Goal: Information Seeking & Learning: Learn about a topic

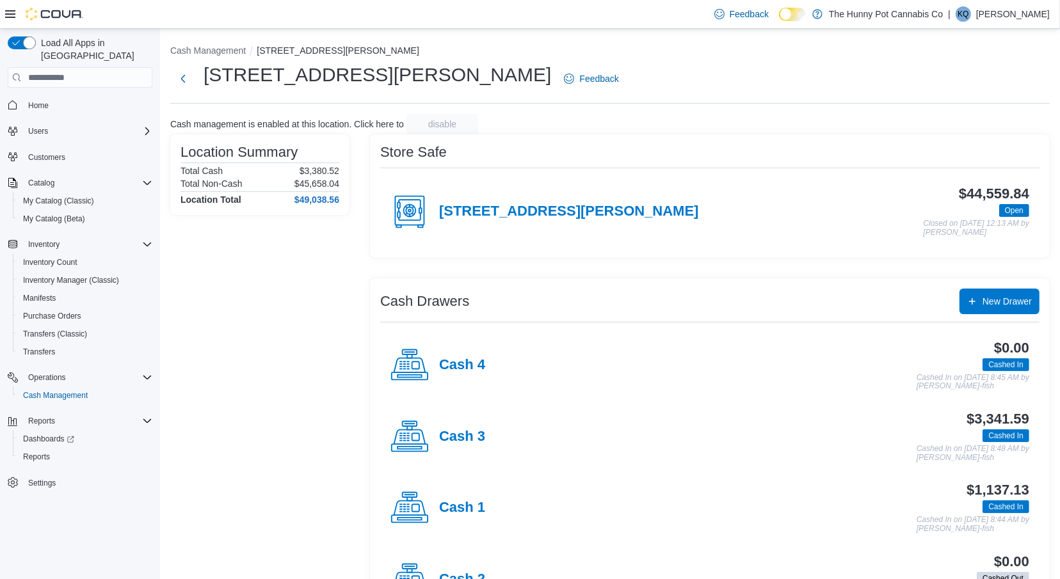
scroll to position [54, 0]
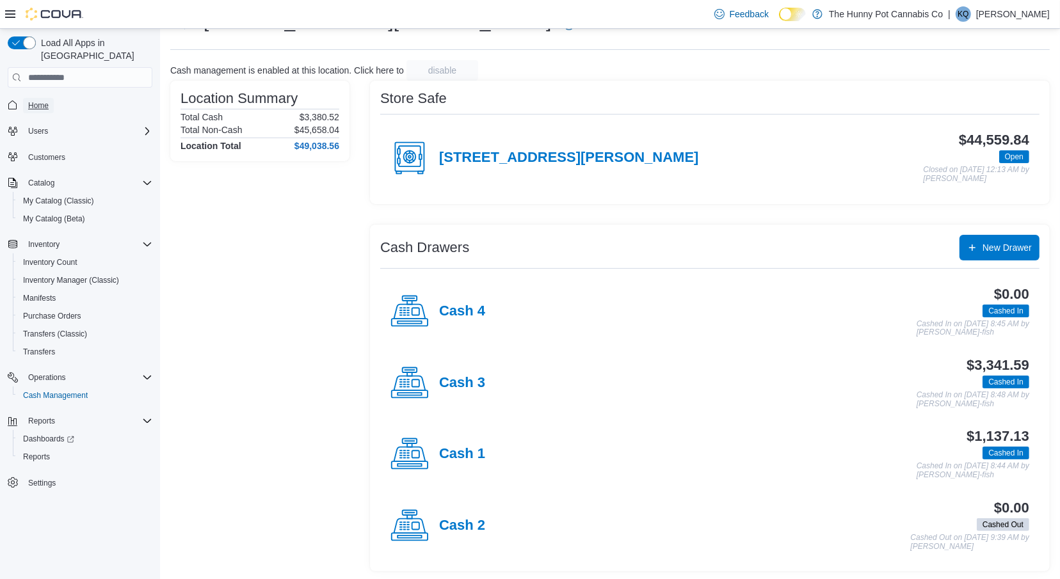
click at [44, 100] on span "Home" at bounding box center [38, 105] width 20 height 10
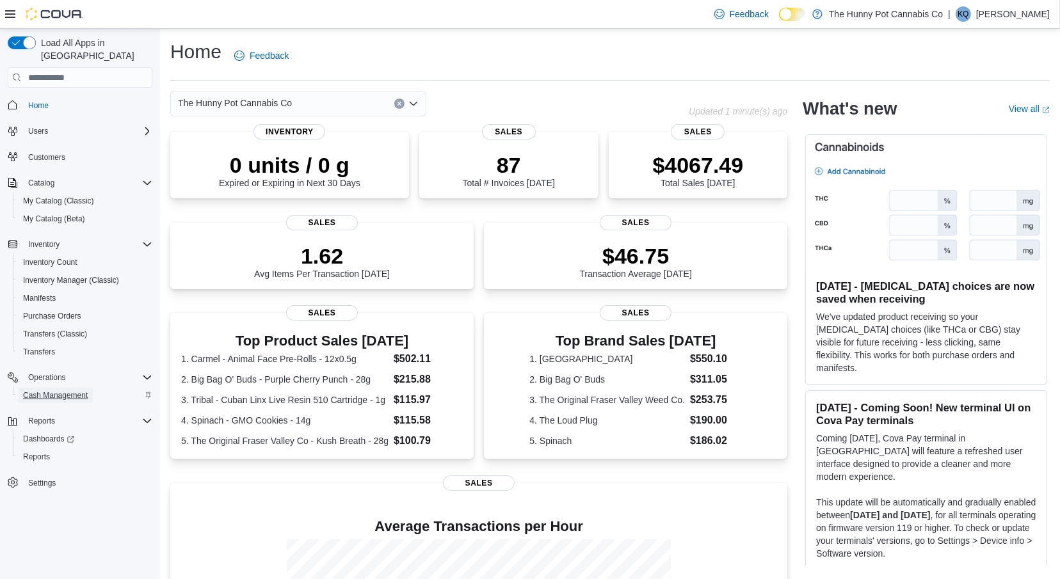
click at [67, 390] on span "Cash Management" at bounding box center [55, 395] width 65 height 10
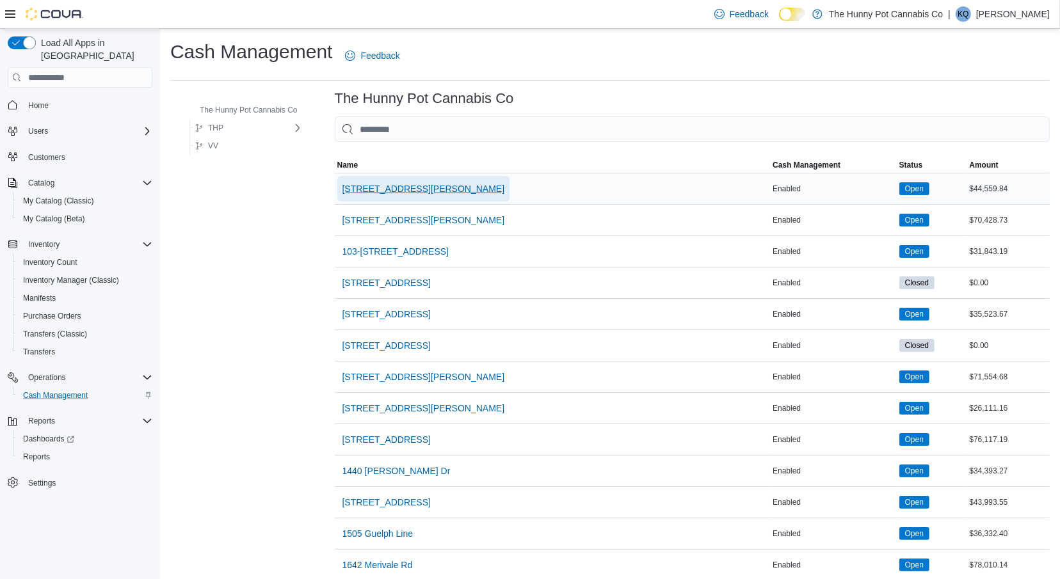
click at [399, 190] on span "[STREET_ADDRESS][PERSON_NAME]" at bounding box center [423, 188] width 163 height 13
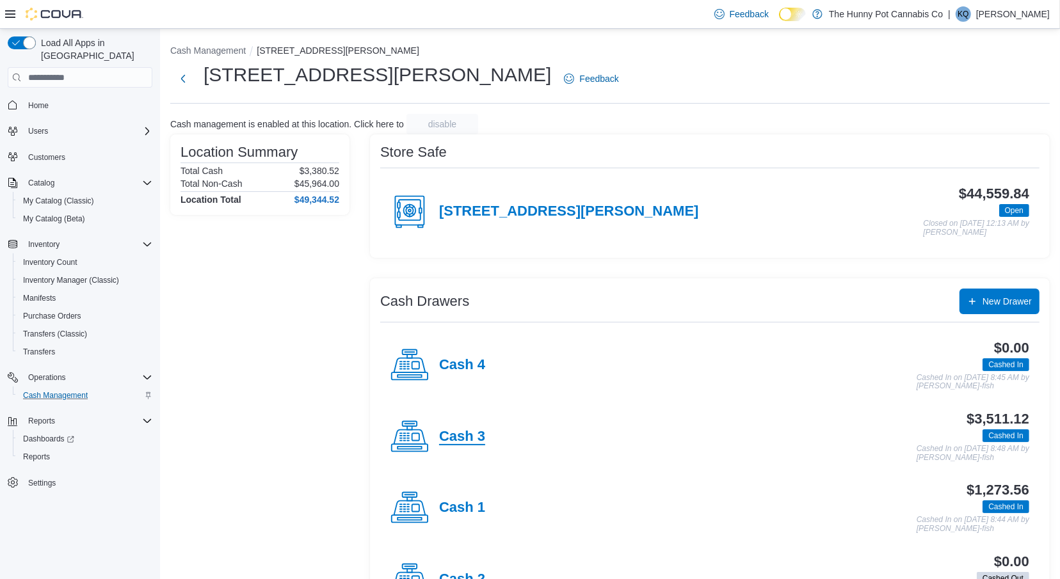
click at [455, 438] on h4 "Cash 3" at bounding box center [462, 437] width 46 height 17
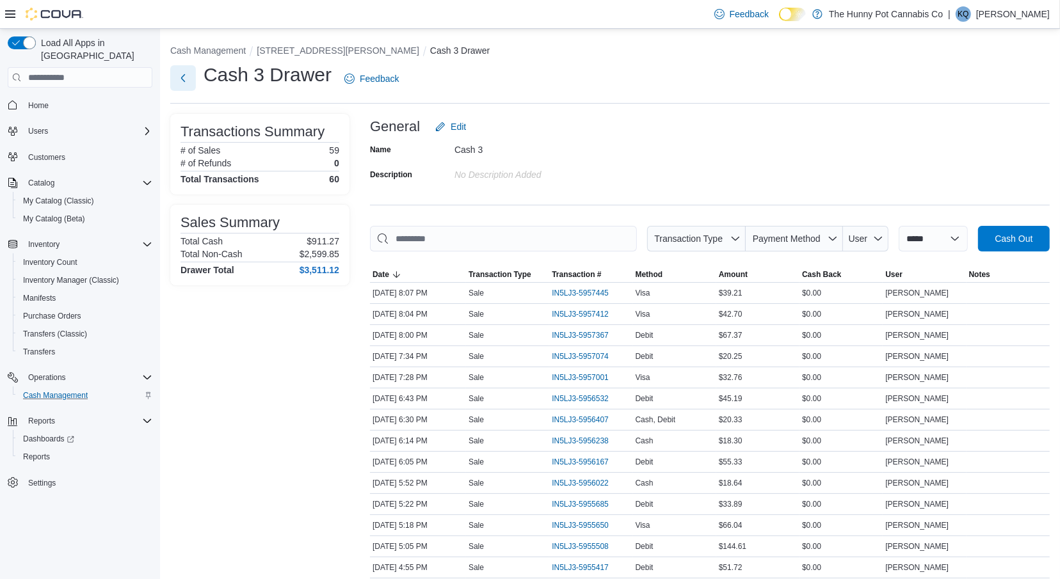
click at [180, 85] on button "Next" at bounding box center [183, 78] width 26 height 26
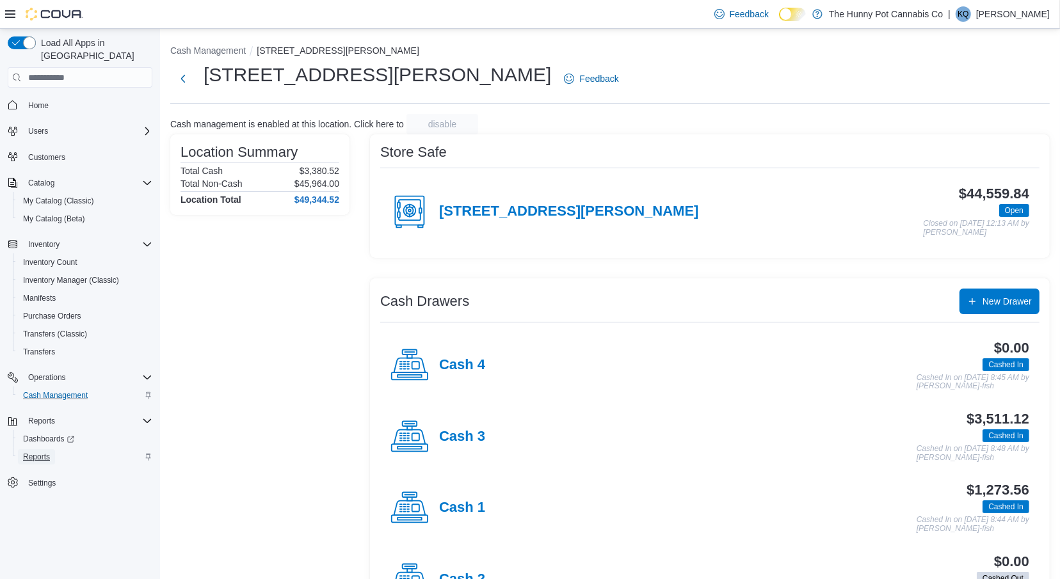
click at [42, 452] on span "Reports" at bounding box center [36, 457] width 27 height 10
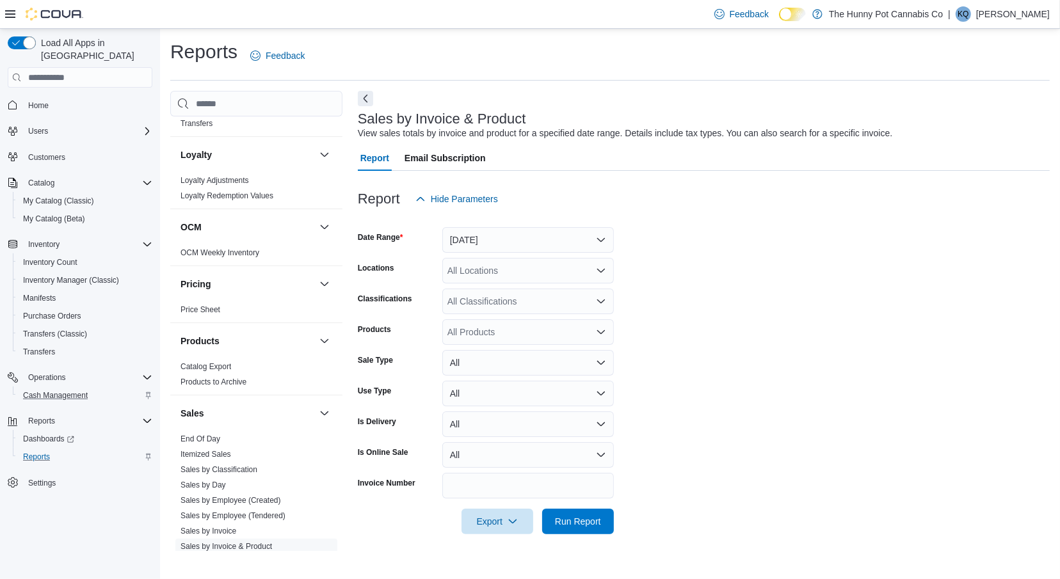
scroll to position [605, 0]
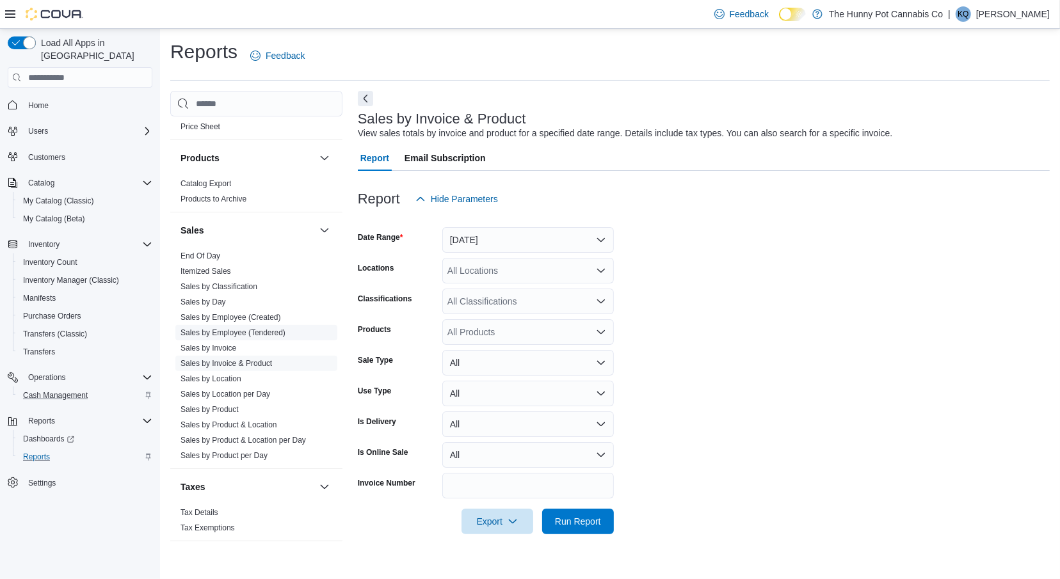
click at [235, 329] on link "Sales by Employee (Tendered)" at bounding box center [232, 332] width 105 height 9
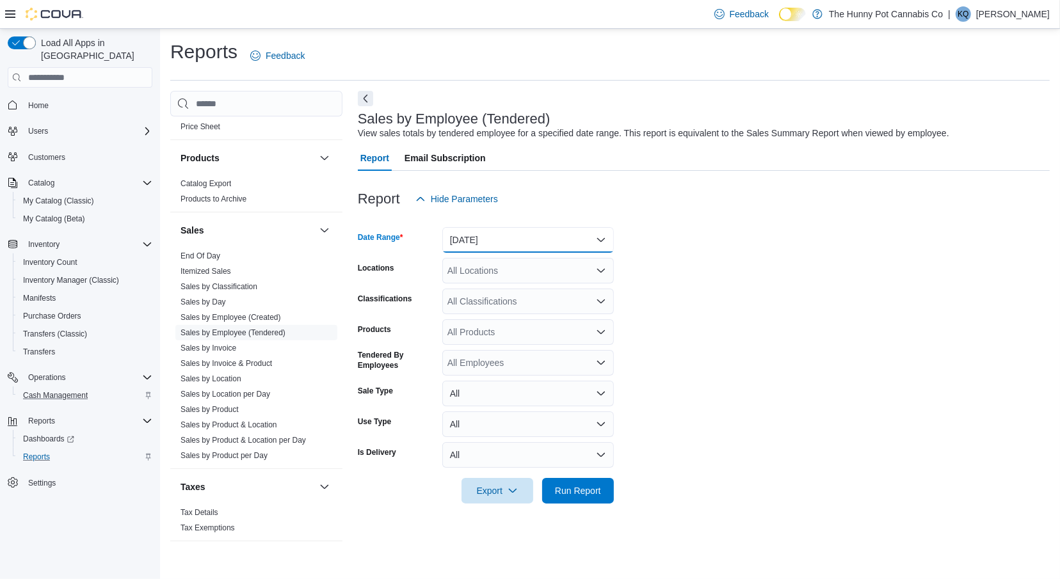
click at [510, 229] on button "[DATE]" at bounding box center [527, 240] width 171 height 26
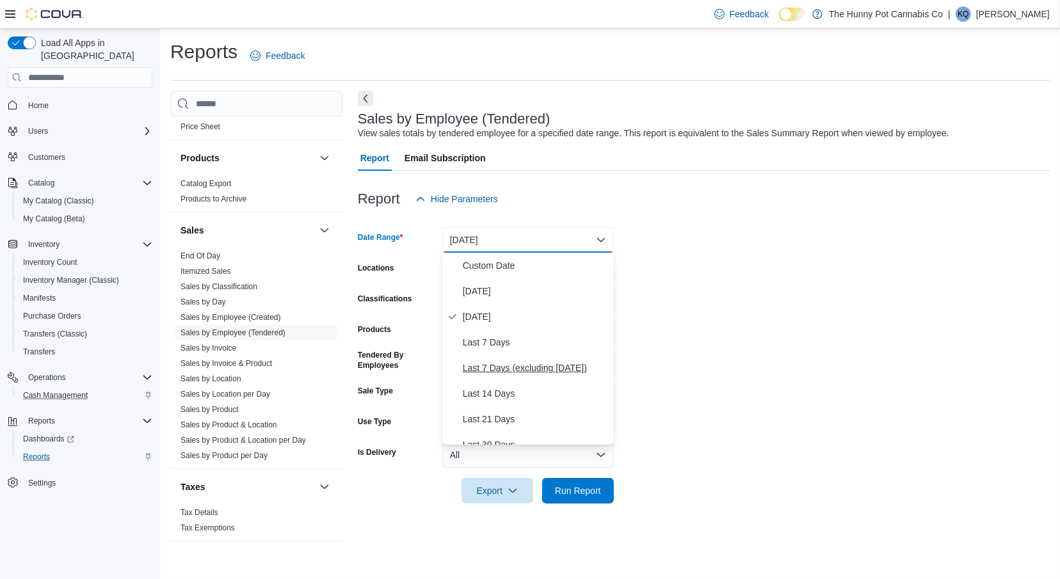
scroll to position [192, 0]
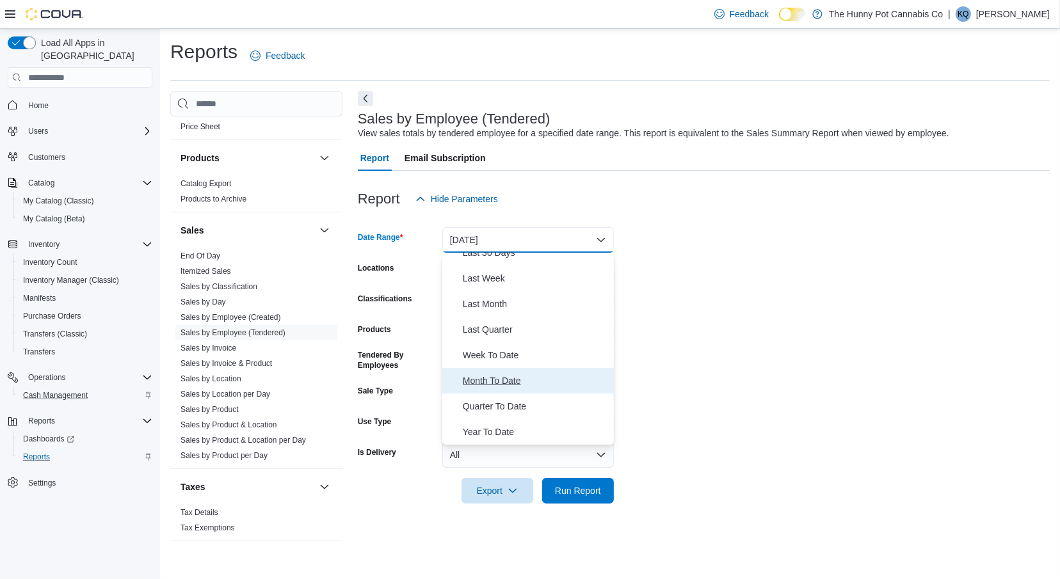
click at [502, 383] on span "Month To Date" at bounding box center [536, 380] width 146 height 15
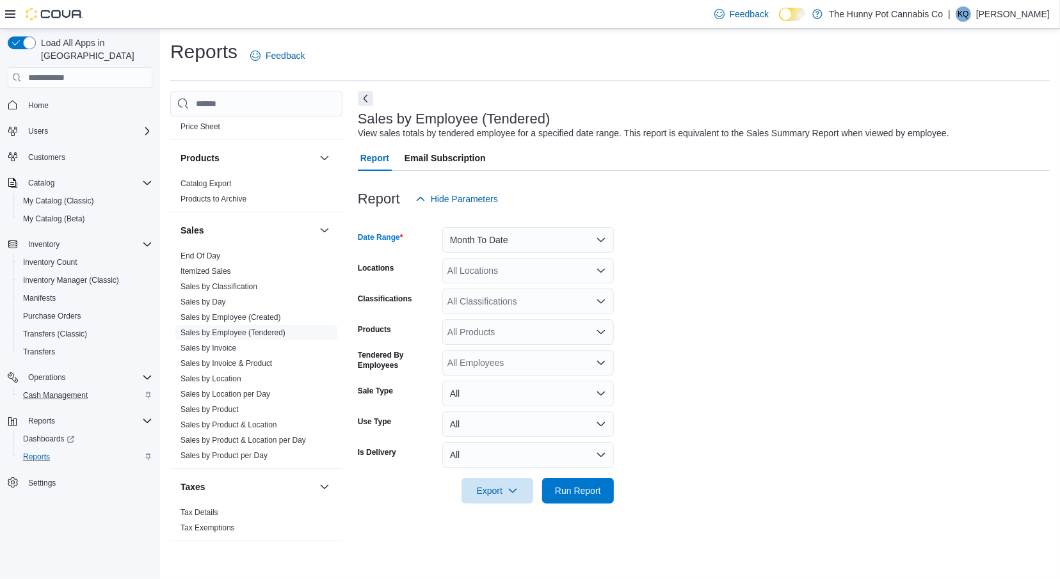
click at [523, 289] on div "All Classifications" at bounding box center [527, 302] width 171 height 26
click at [516, 276] on div "All Locations" at bounding box center [527, 271] width 171 height 26
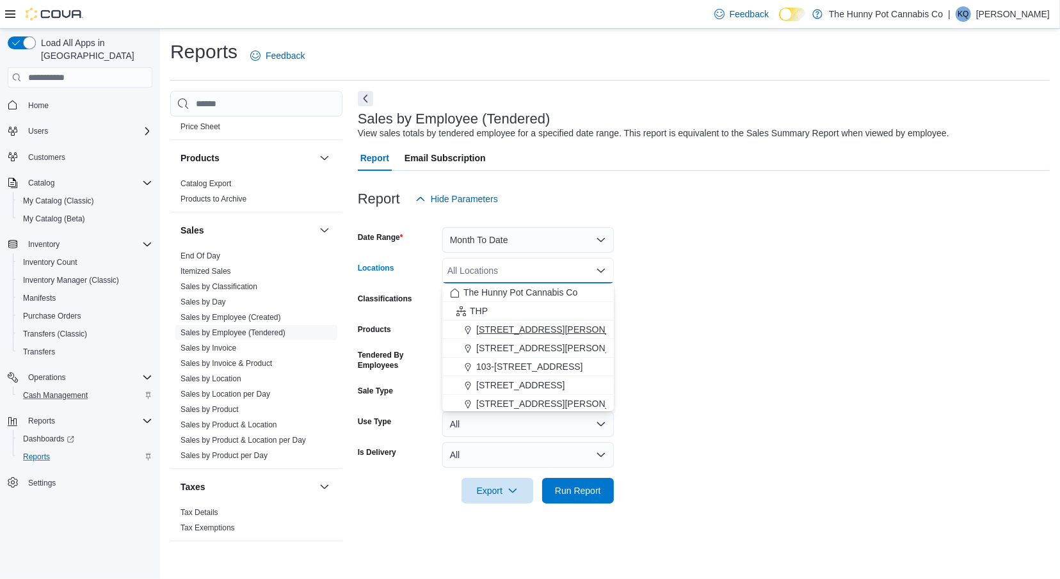
click at [522, 327] on span "[STREET_ADDRESS][PERSON_NAME]" at bounding box center [557, 329] width 163 height 13
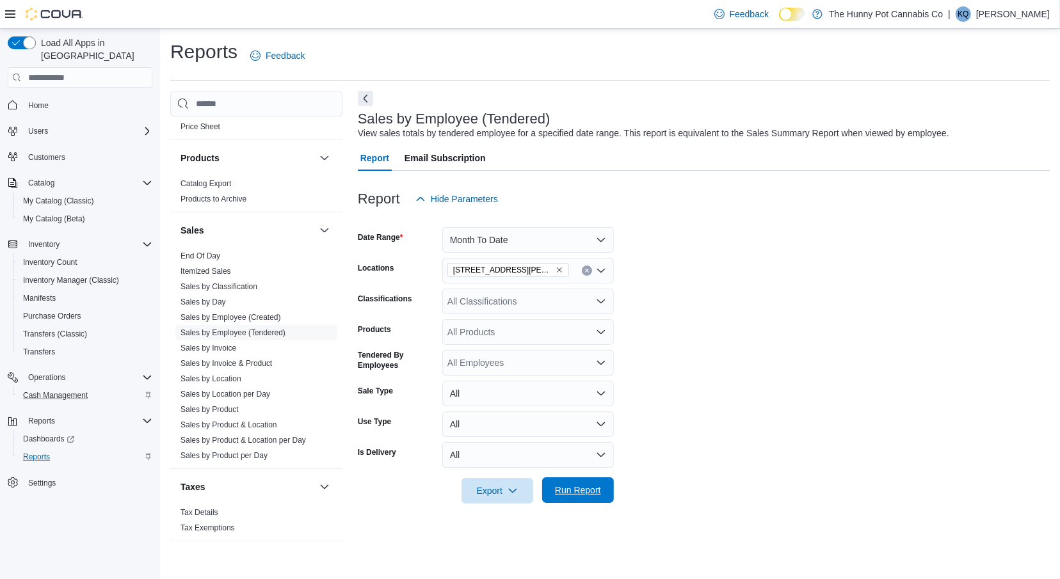
click at [577, 489] on span "Run Report" at bounding box center [578, 490] width 46 height 13
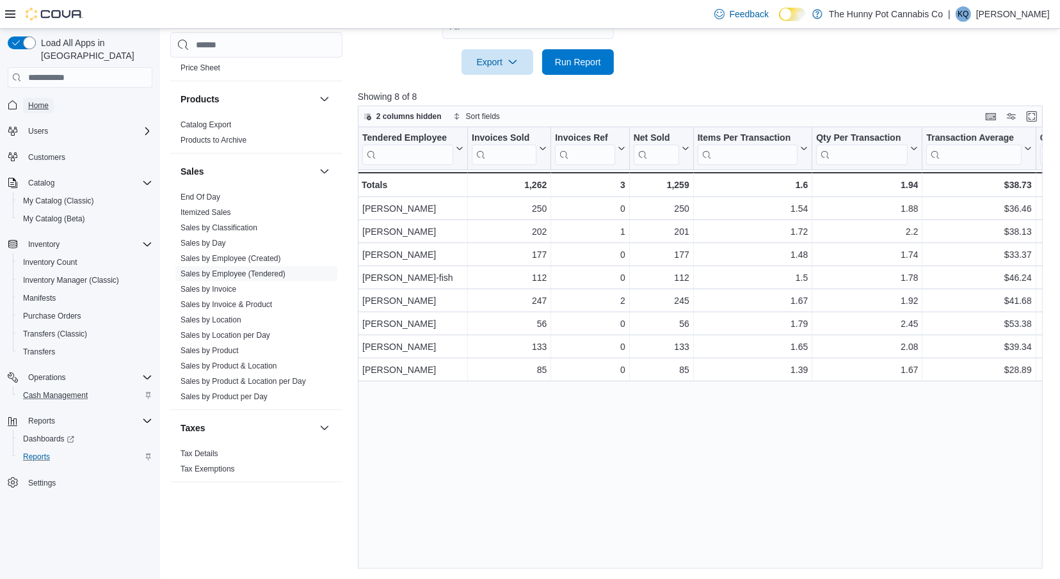
click at [52, 98] on link "Home" at bounding box center [38, 105] width 31 height 15
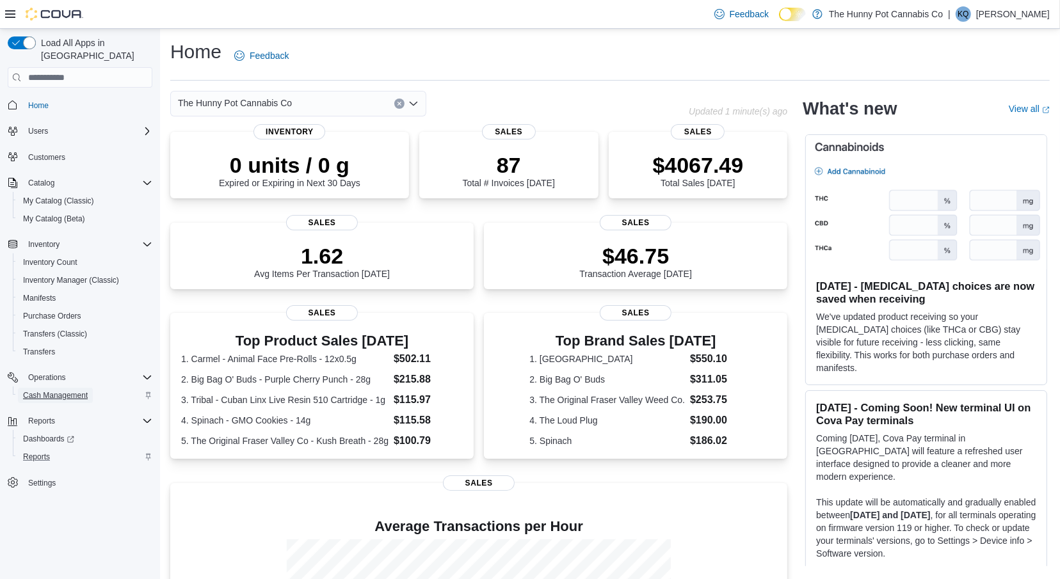
click at [37, 390] on span "Cash Management" at bounding box center [55, 395] width 65 height 10
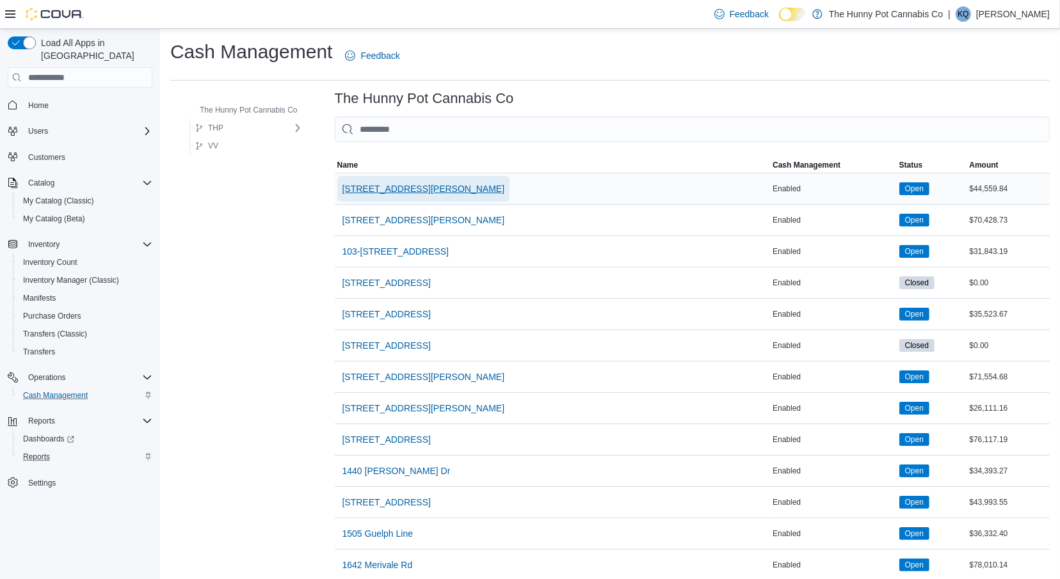
click at [376, 190] on span "[STREET_ADDRESS][PERSON_NAME]" at bounding box center [423, 188] width 163 height 13
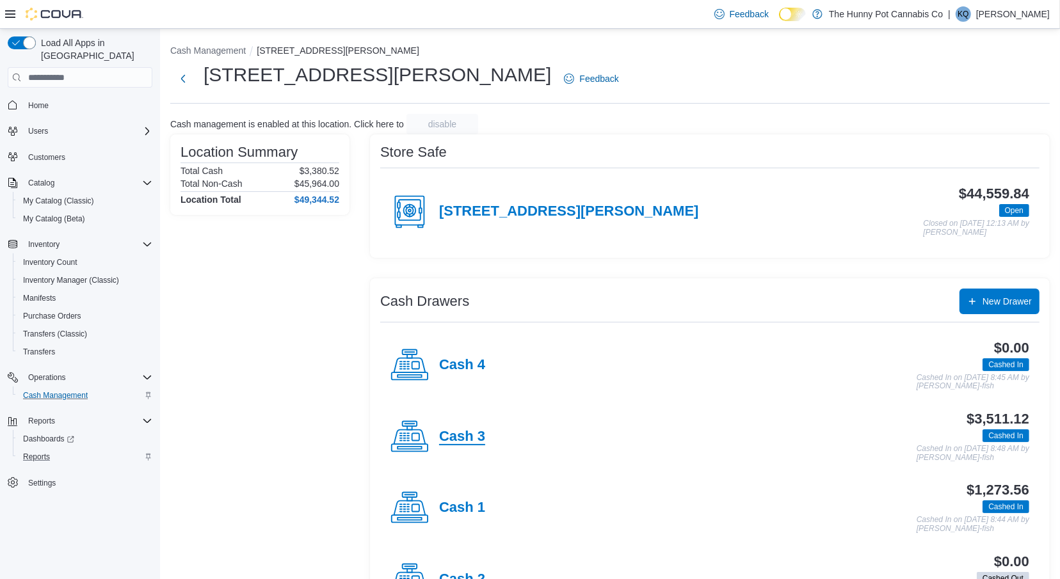
click at [449, 440] on h4 "Cash 3" at bounding box center [462, 437] width 46 height 17
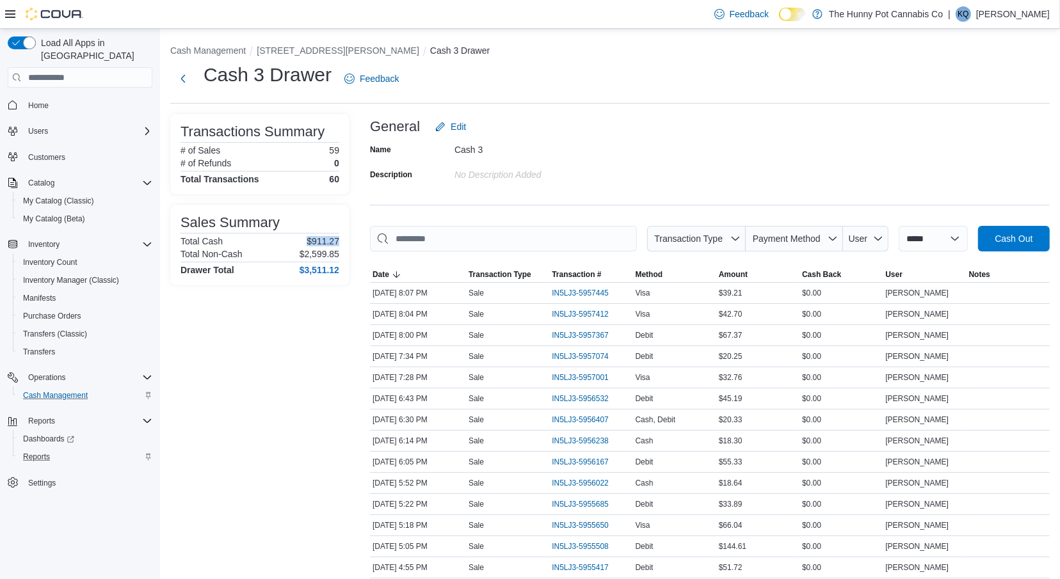
drag, startPoint x: 341, startPoint y: 244, endPoint x: 302, endPoint y: 244, distance: 39.0
click at [302, 244] on div "Sales Summary Total Cash $911.27 Total Non-Cash $2,599.85 Drawer Total $3,511.12" at bounding box center [259, 245] width 179 height 81
click at [183, 80] on button "Next" at bounding box center [183, 79] width 26 height 26
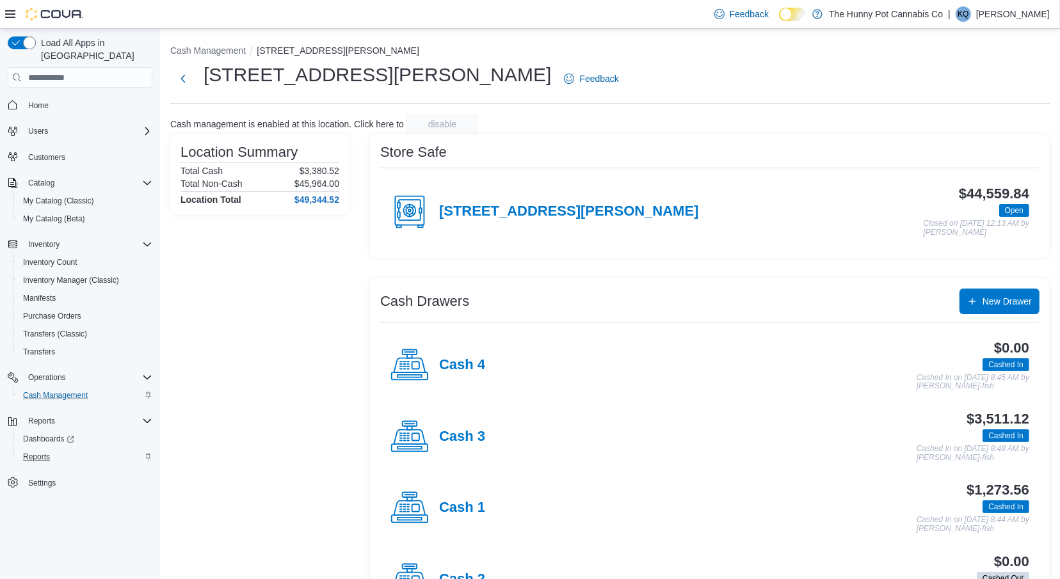
click at [62, 97] on span "Home" at bounding box center [87, 105] width 129 height 16
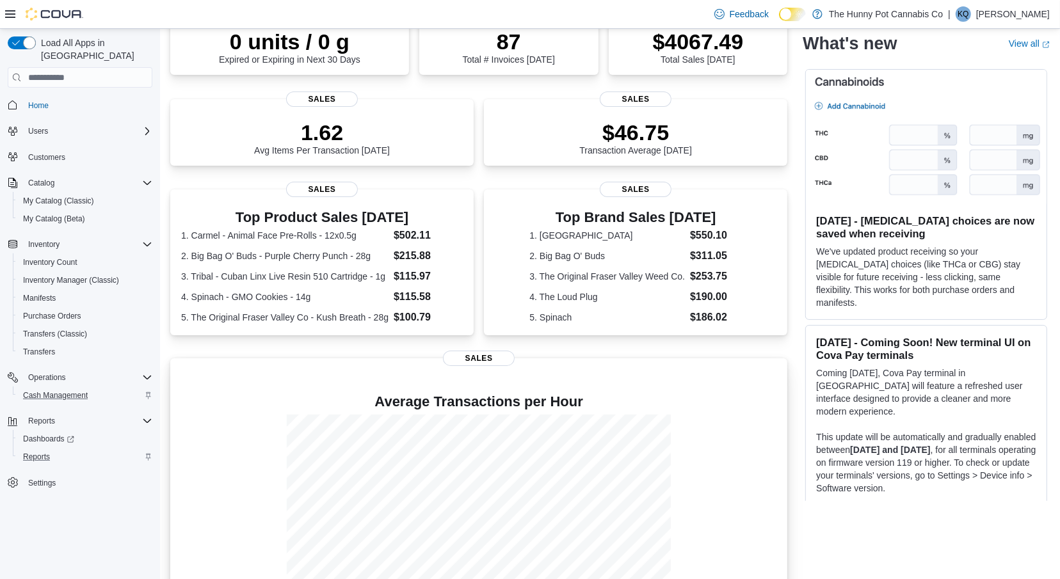
scroll to position [183, 0]
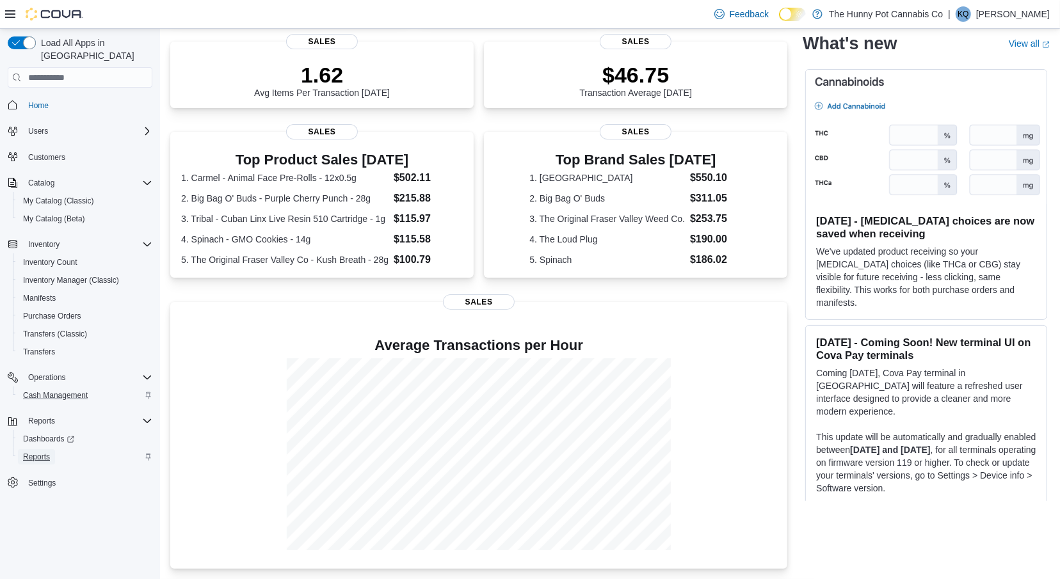
click at [49, 452] on span "Reports" at bounding box center [36, 457] width 27 height 10
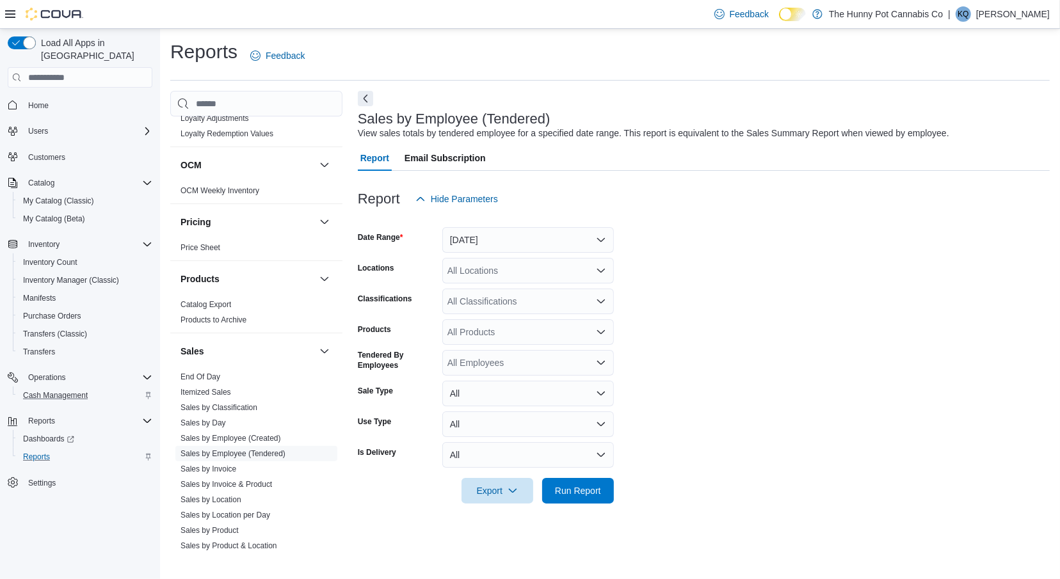
scroll to position [605, 0]
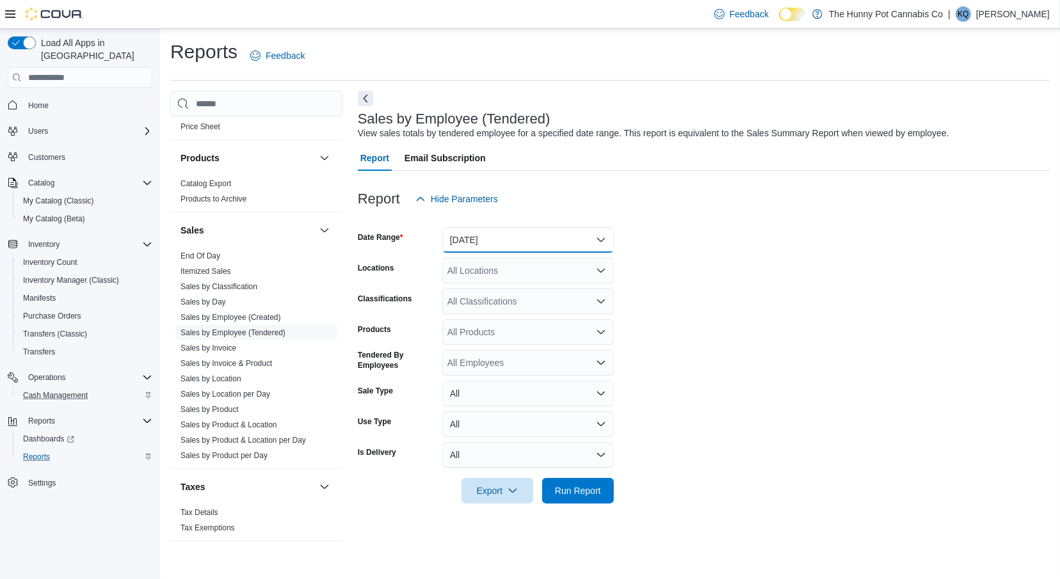
click at [517, 237] on button "[DATE]" at bounding box center [527, 240] width 171 height 26
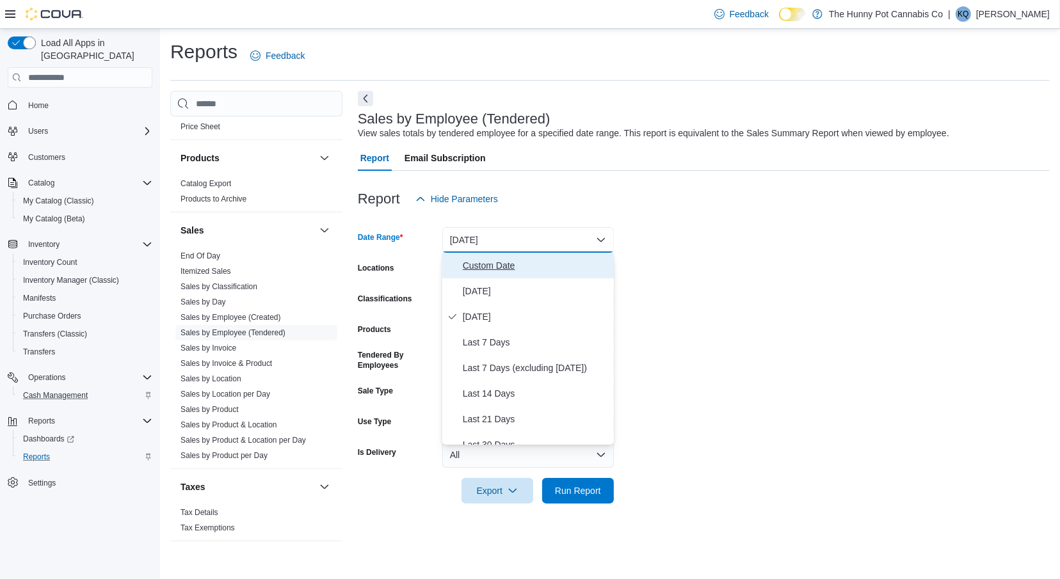
click at [541, 270] on span "Custom Date" at bounding box center [536, 265] width 146 height 15
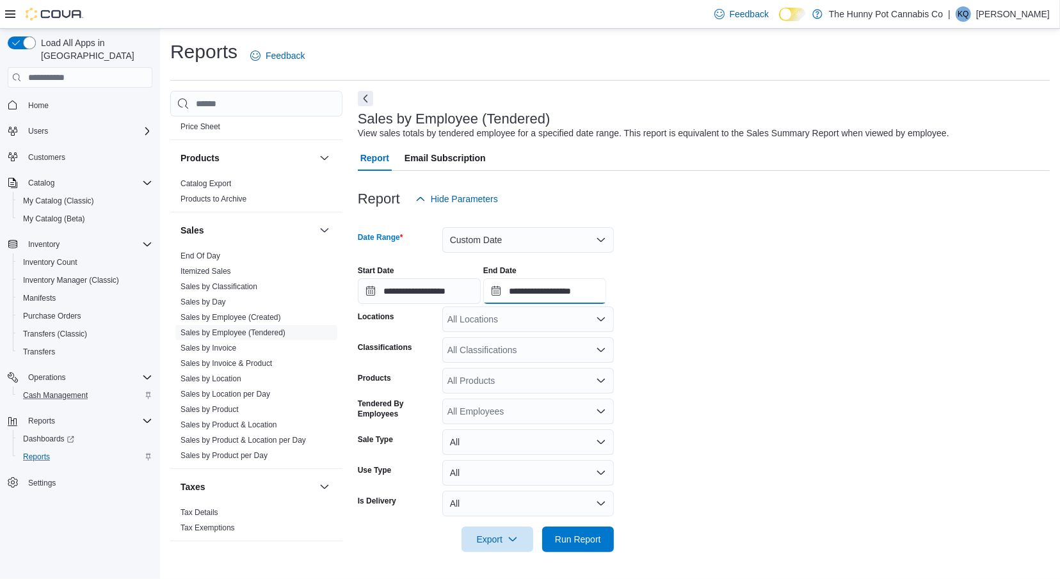
click at [561, 296] on input "**********" at bounding box center [544, 291] width 123 height 26
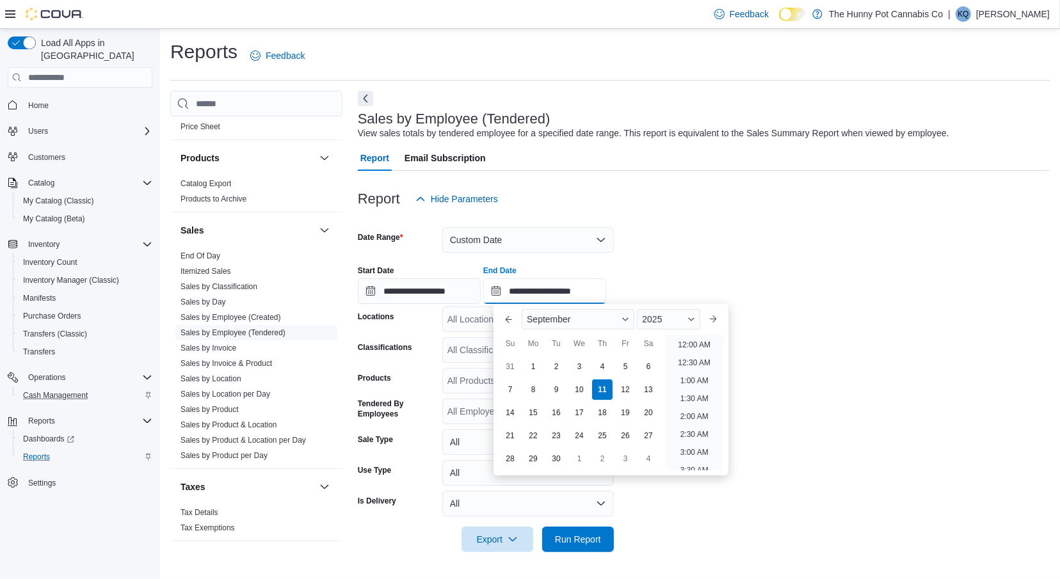
scroll to position [726, 0]
click at [540, 362] on div "1" at bounding box center [533, 367] width 22 height 22
type input "**********"
click at [582, 392] on div "10" at bounding box center [579, 390] width 22 height 22
type input "**********"
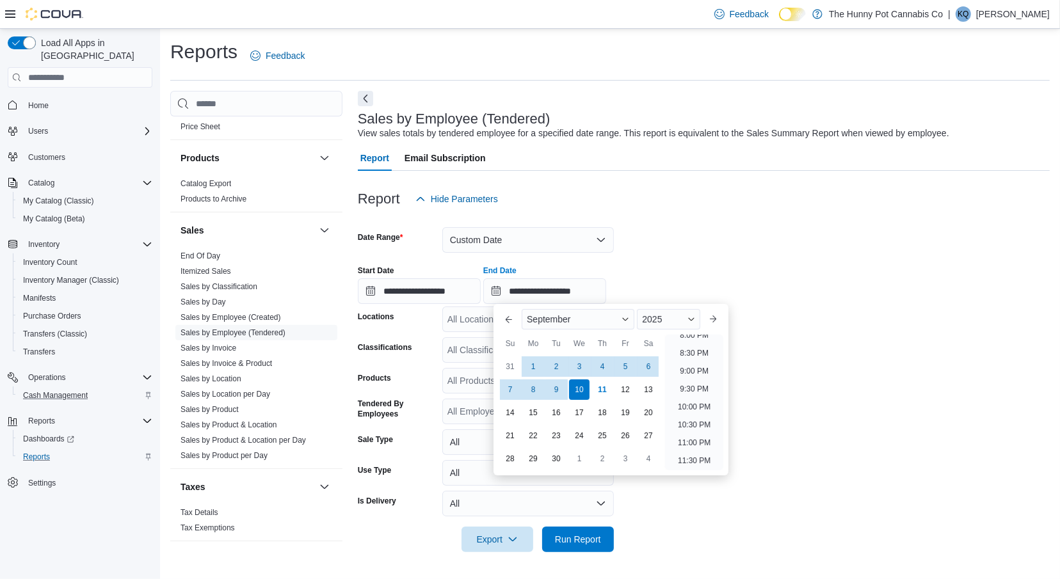
click at [687, 235] on form "**********" at bounding box center [704, 382] width 692 height 340
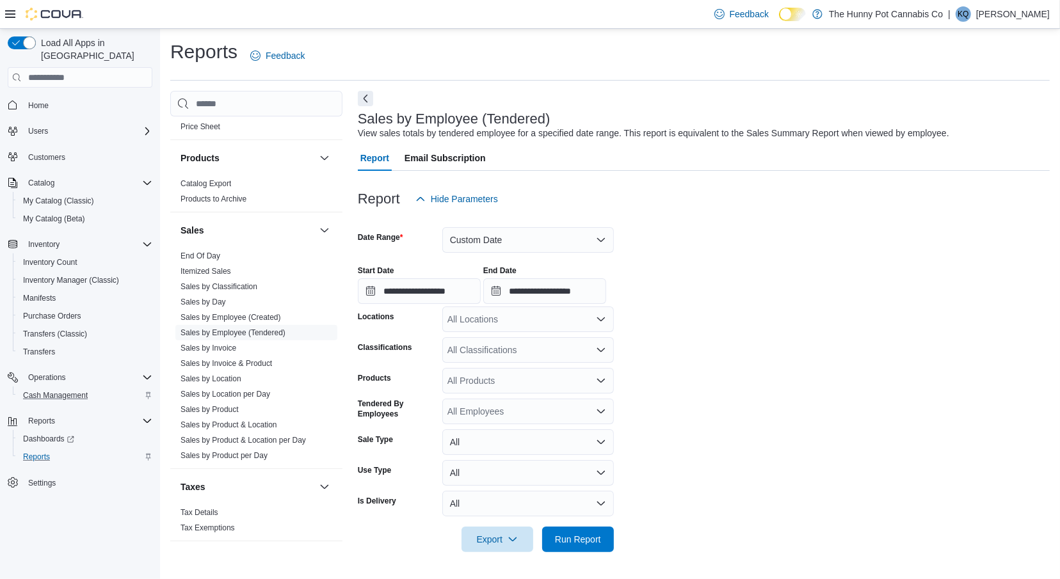
click at [534, 325] on div "All Locations" at bounding box center [527, 320] width 171 height 26
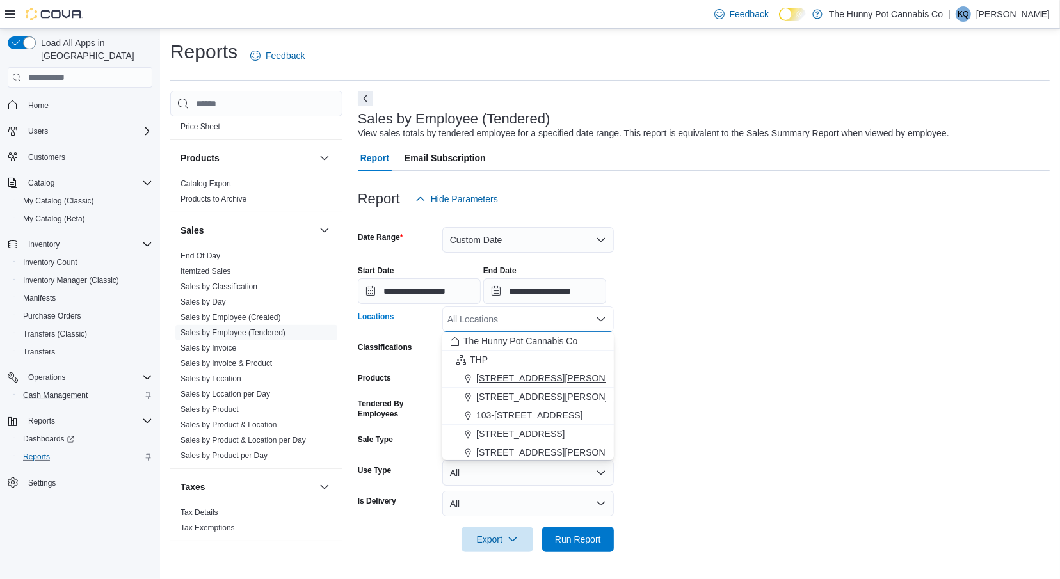
click at [550, 376] on span "[STREET_ADDRESS][PERSON_NAME]" at bounding box center [557, 378] width 163 height 13
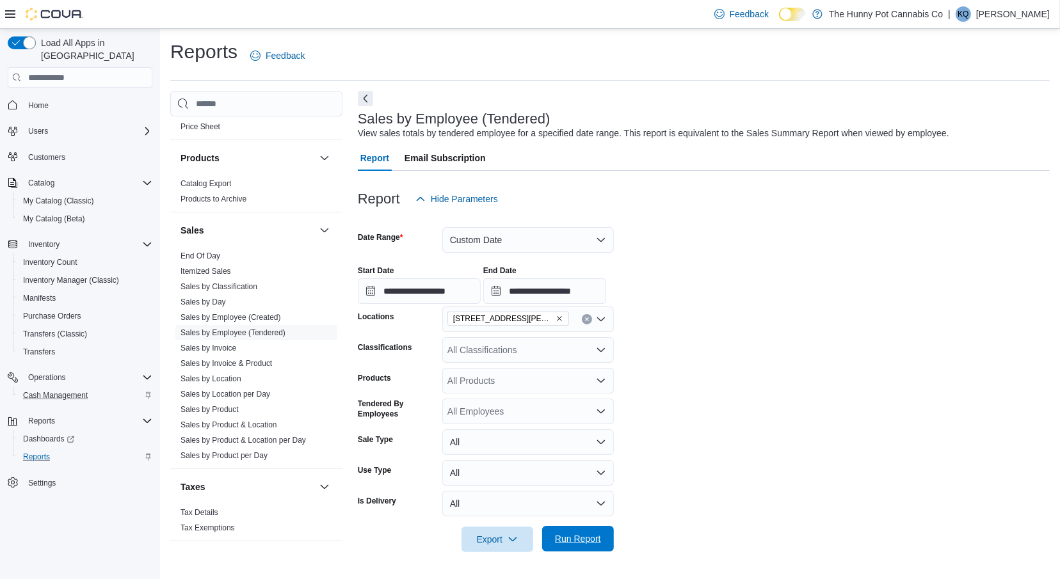
click at [582, 535] on span "Run Report" at bounding box center [578, 538] width 46 height 13
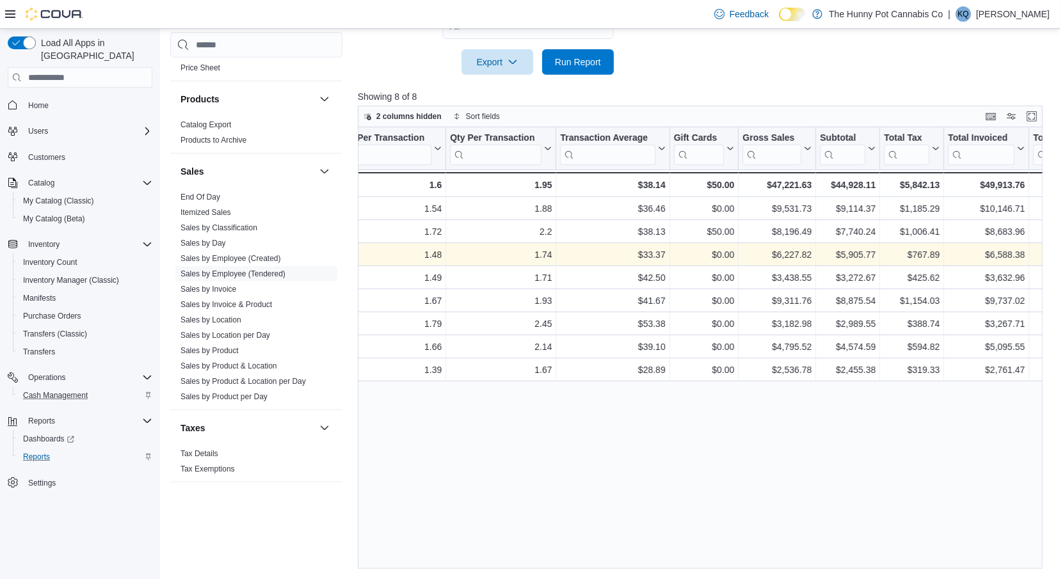
scroll to position [0, 369]
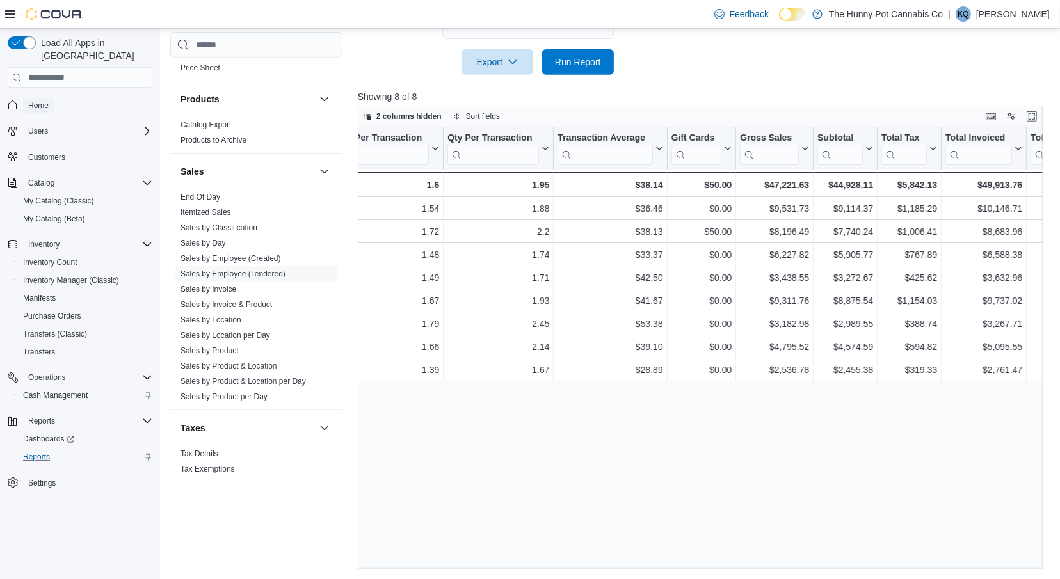
click at [38, 100] on span "Home" at bounding box center [38, 105] width 20 height 10
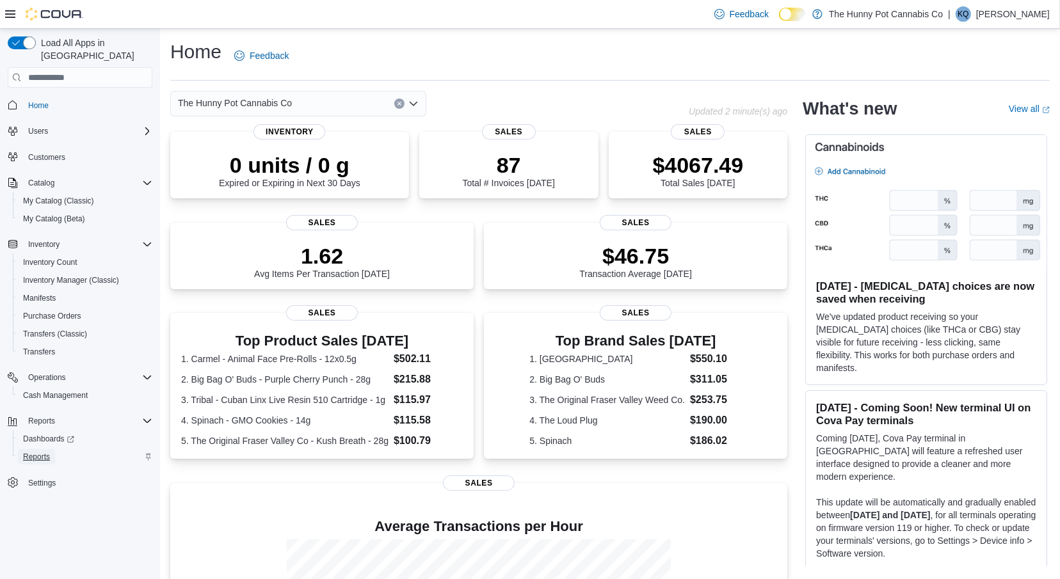
click at [35, 452] on span "Reports" at bounding box center [36, 457] width 27 height 10
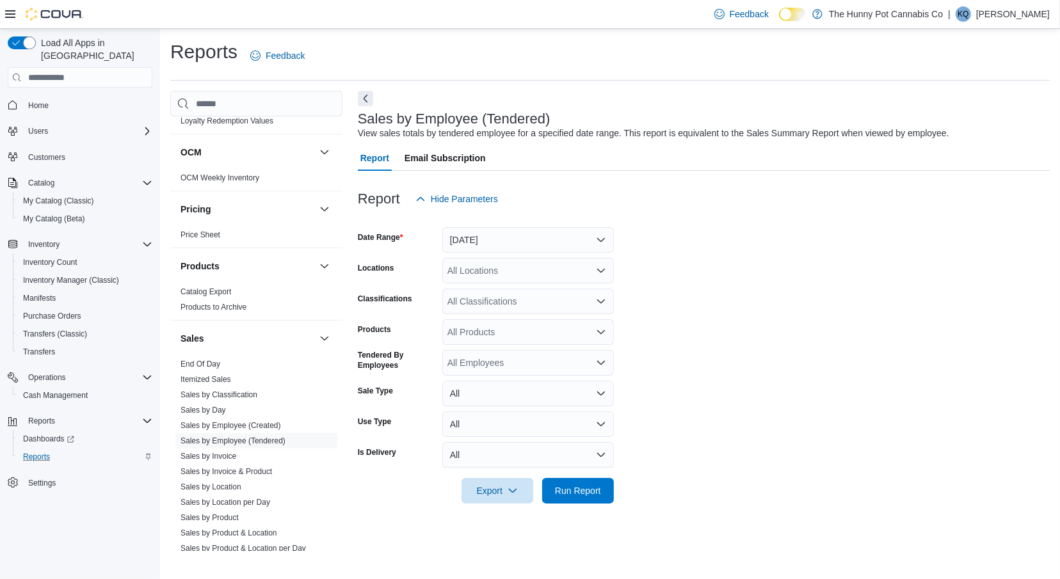
scroll to position [605, 0]
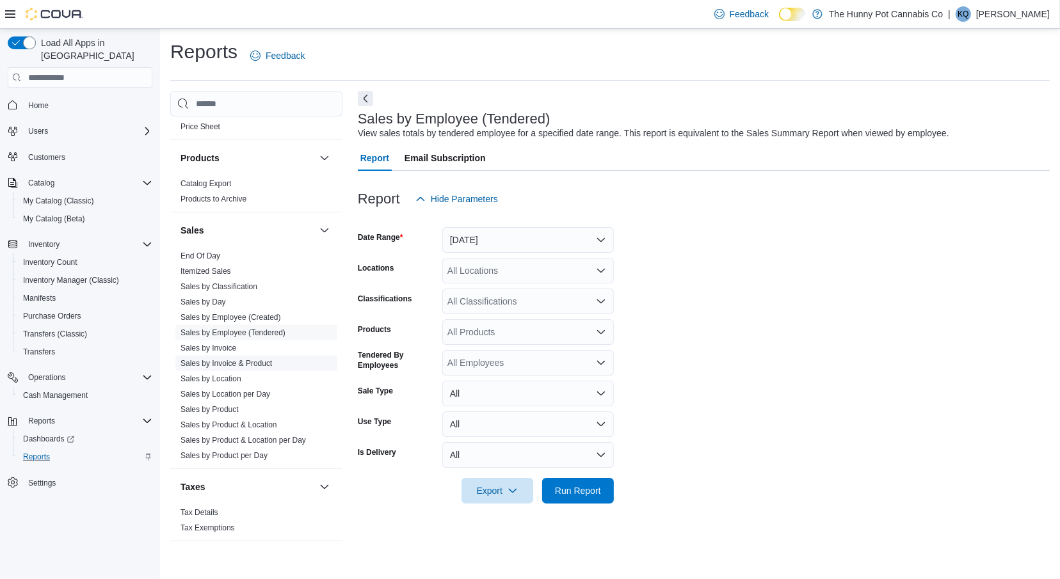
click at [232, 363] on link "Sales by Invoice & Product" at bounding box center [226, 363] width 92 height 9
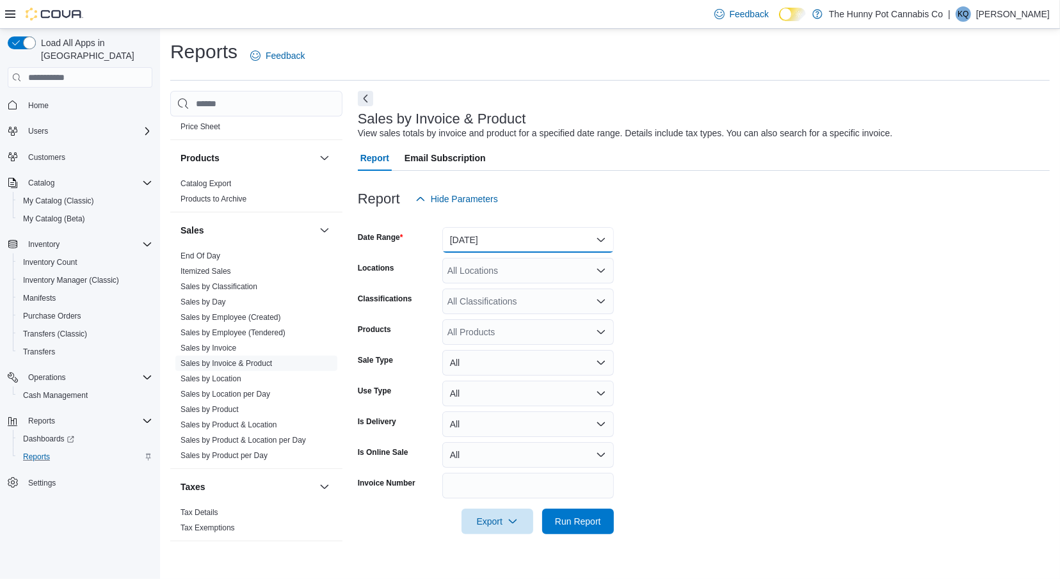
click at [520, 230] on button "[DATE]" at bounding box center [527, 240] width 171 height 26
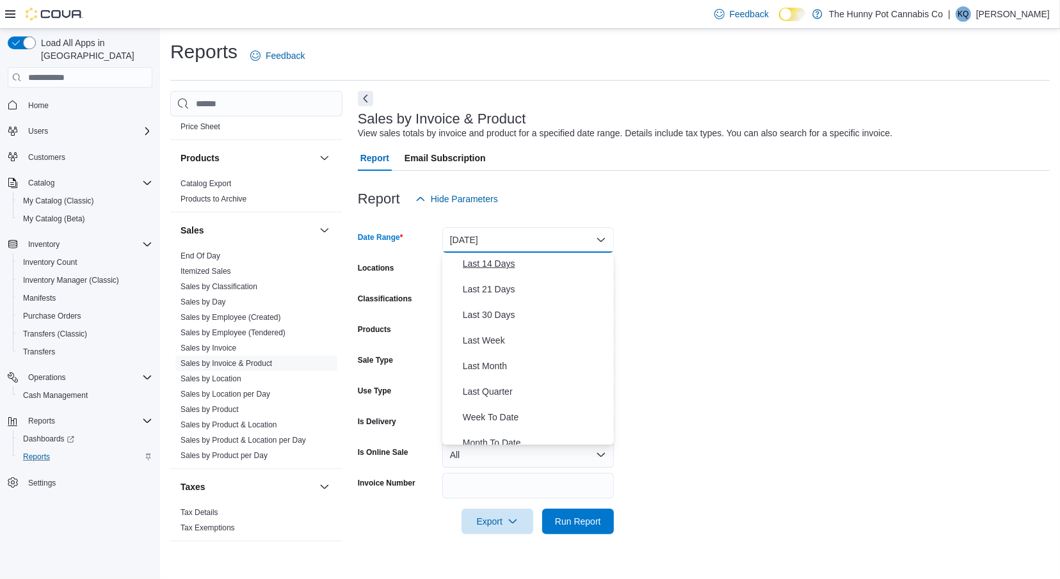
scroll to position [192, 0]
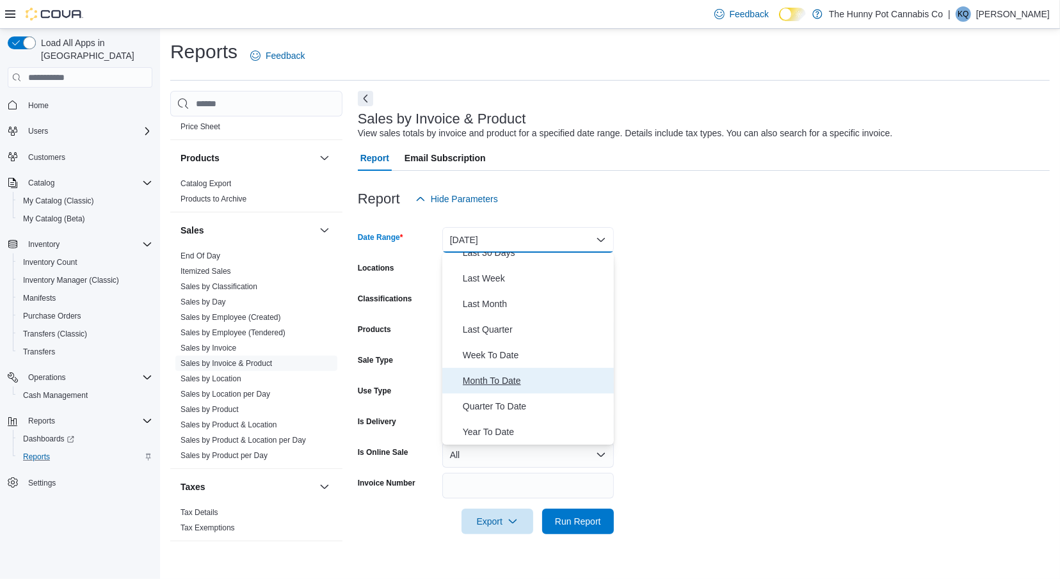
click at [500, 383] on span "Month To Date" at bounding box center [536, 380] width 146 height 15
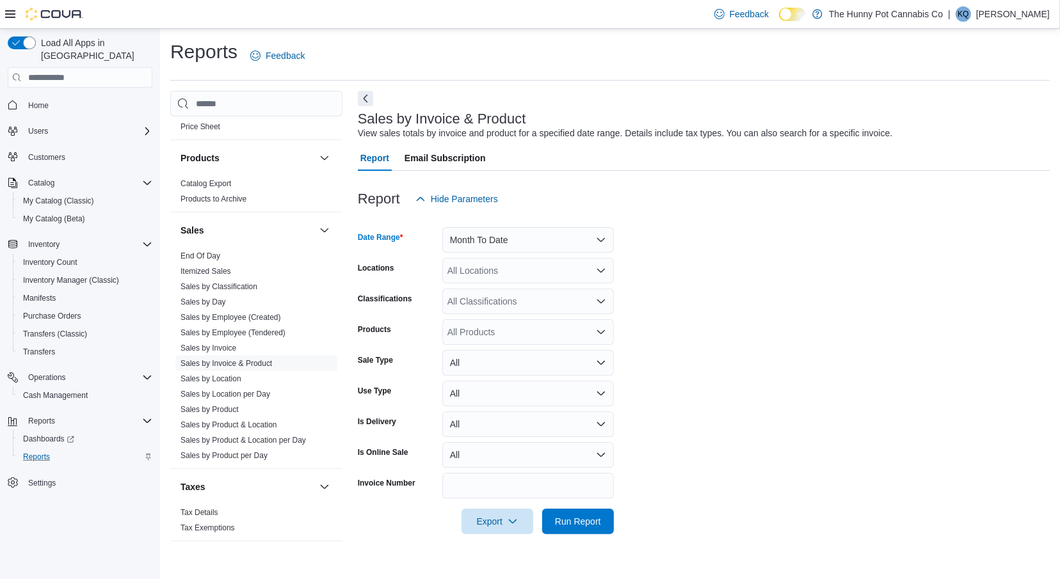
click at [483, 270] on div "All Locations" at bounding box center [527, 271] width 171 height 26
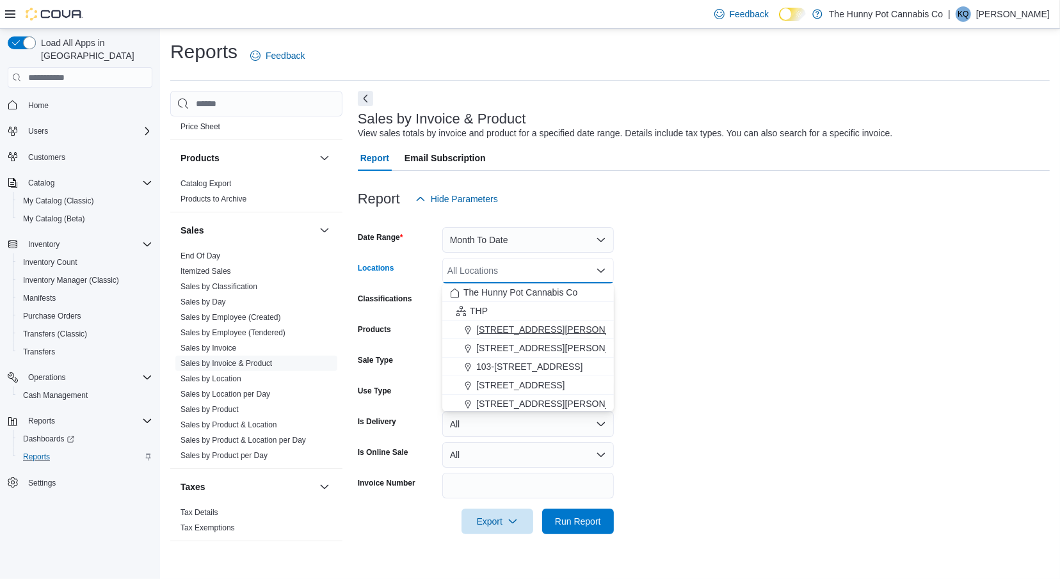
click at [497, 330] on span "[STREET_ADDRESS][PERSON_NAME]" at bounding box center [557, 329] width 163 height 13
click at [682, 304] on form "Date Range Month To Date Locations 100 Jamieson Pkwy Combo box. Selected. 100 J…" at bounding box center [704, 373] width 692 height 323
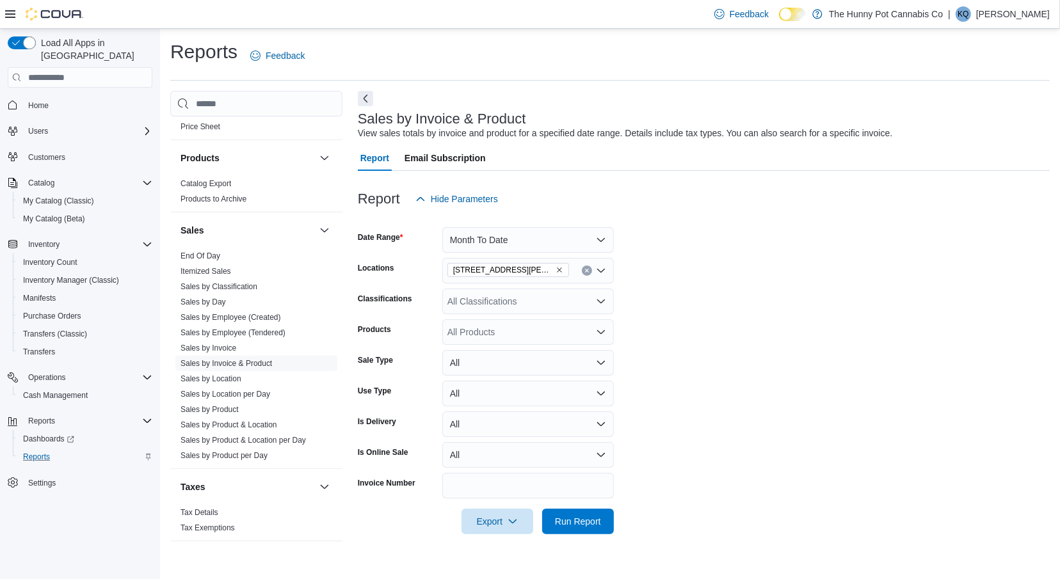
click at [545, 331] on div "All Products" at bounding box center [527, 332] width 171 height 26
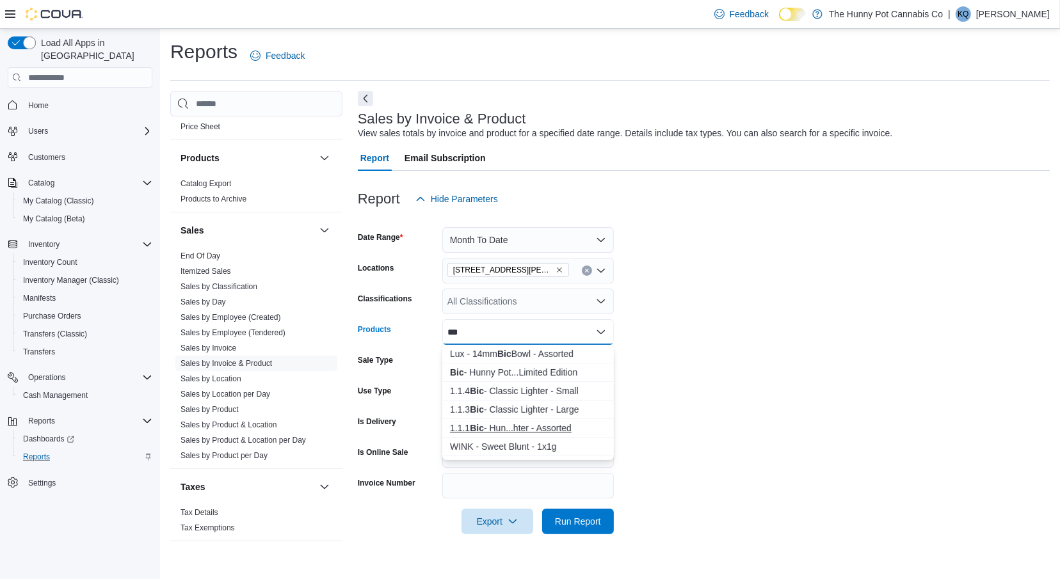
type input "***"
click at [515, 428] on div "1.1.1 Bic - Hun...hter - Assorted" at bounding box center [528, 428] width 156 height 13
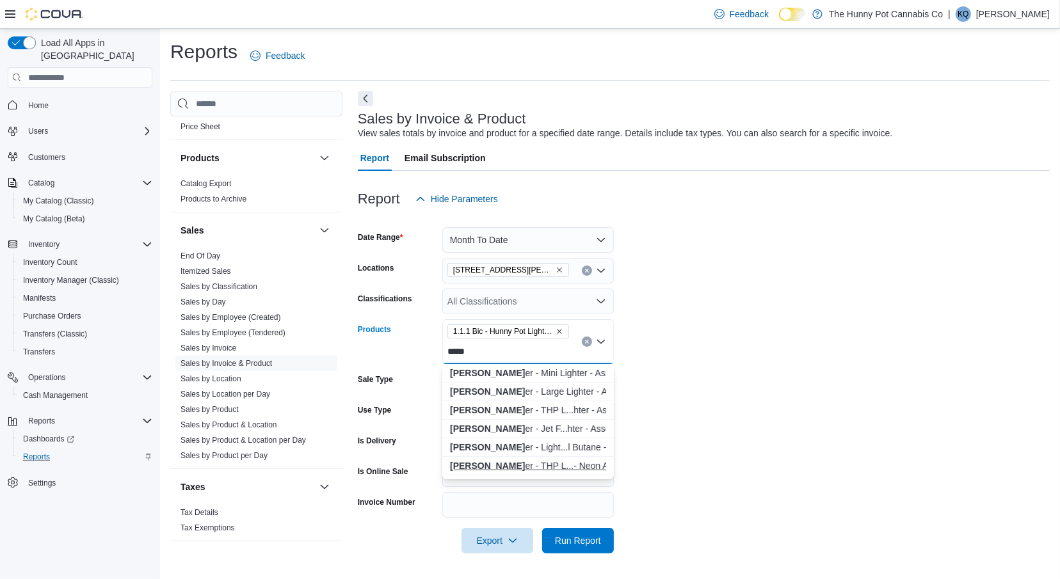
type input "*****"
click at [509, 467] on div "Clipp er - THP L...- Neon Assorted" at bounding box center [528, 465] width 156 height 13
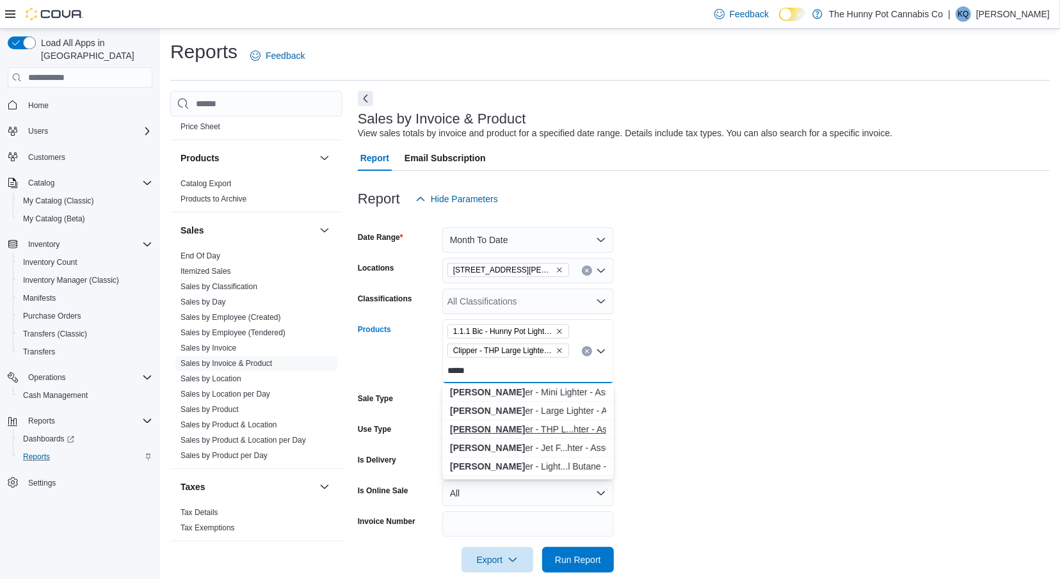
type input "*****"
click at [519, 430] on div "Clipp er - THP L...hter - Assorted" at bounding box center [528, 429] width 156 height 13
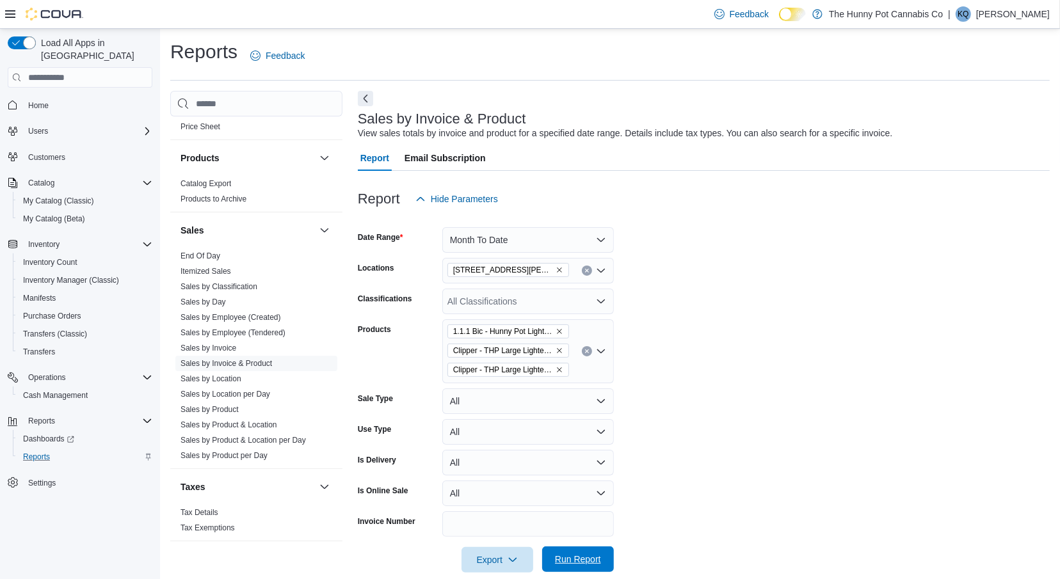
click at [574, 568] on span "Run Report" at bounding box center [578, 559] width 56 height 26
click at [369, 102] on button "Next" at bounding box center [365, 98] width 15 height 15
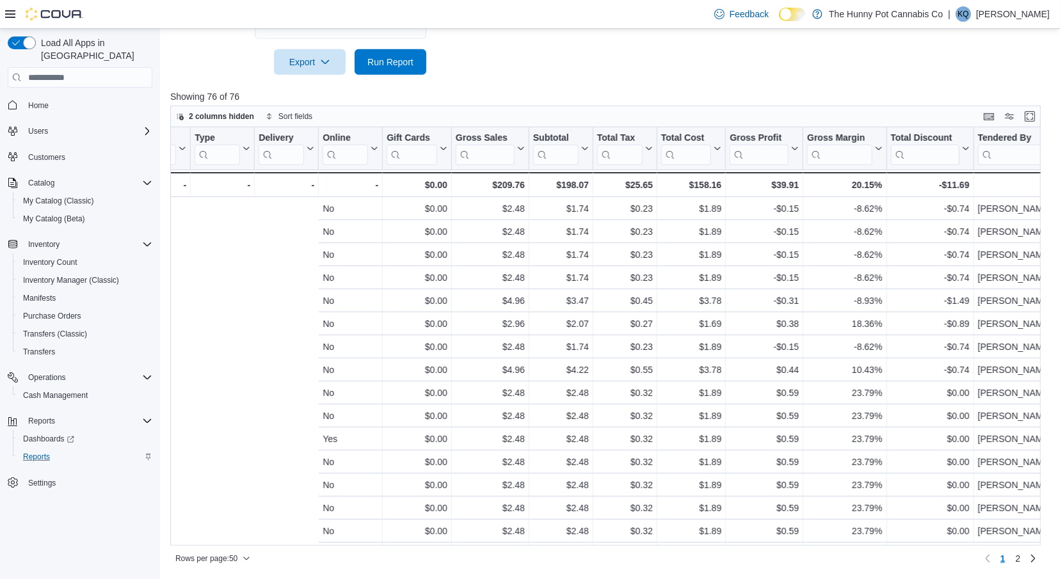
scroll to position [0, 1270]
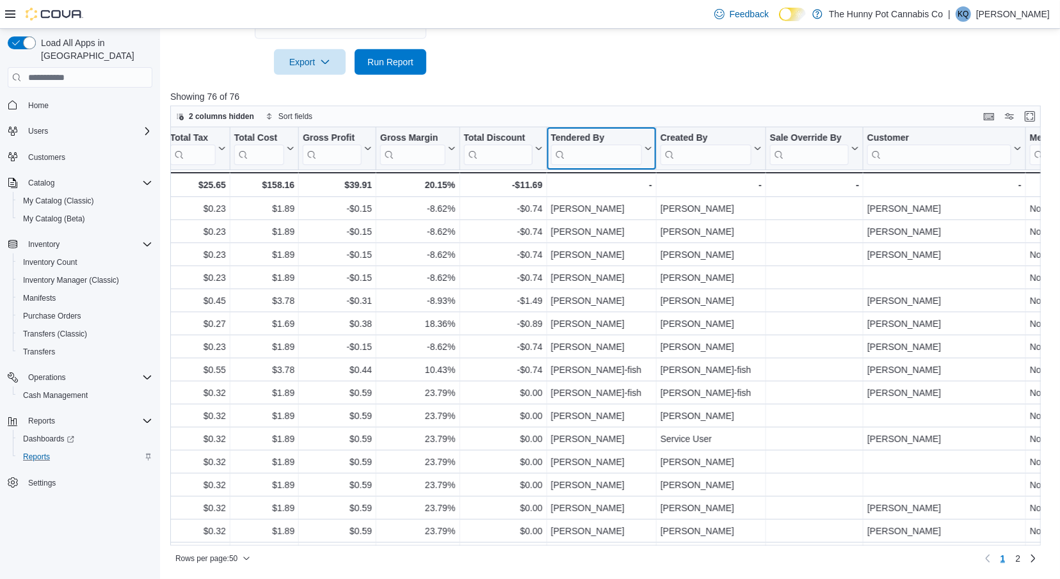
click at [613, 159] on input "search" at bounding box center [596, 155] width 91 height 20
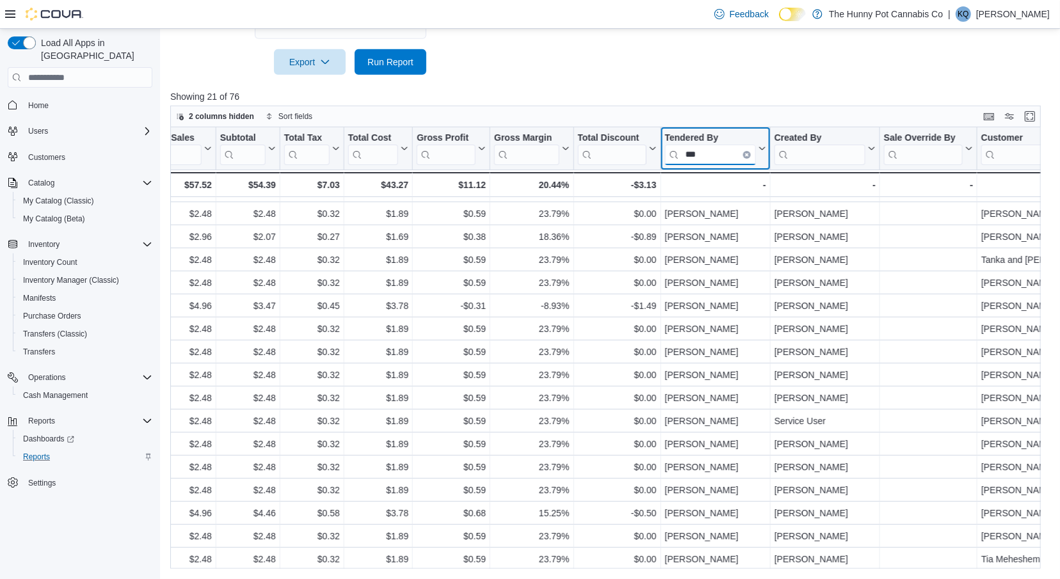
scroll to position [111, 1156]
type input "*"
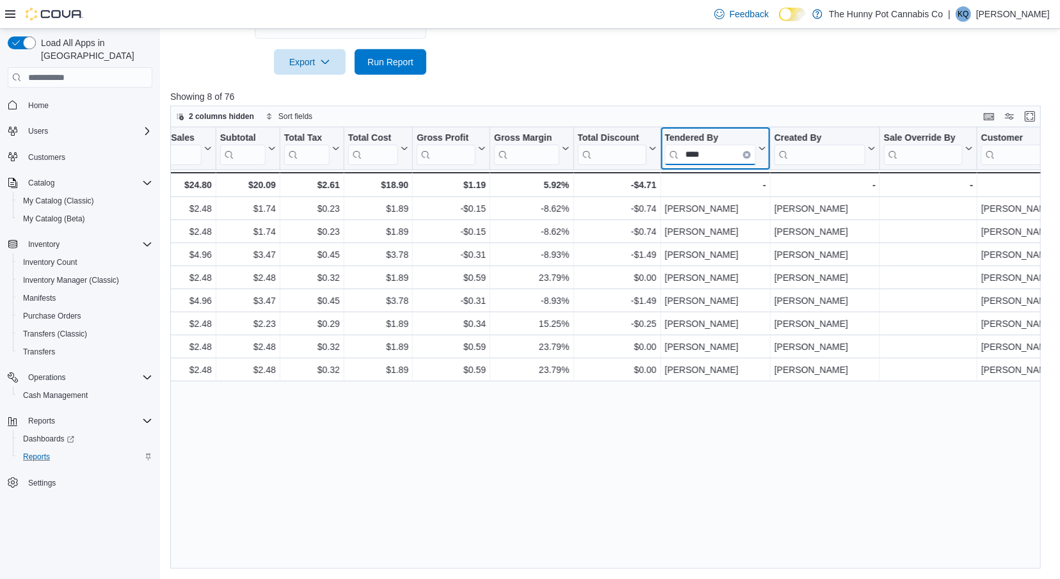
scroll to position [0, 1156]
type input "*"
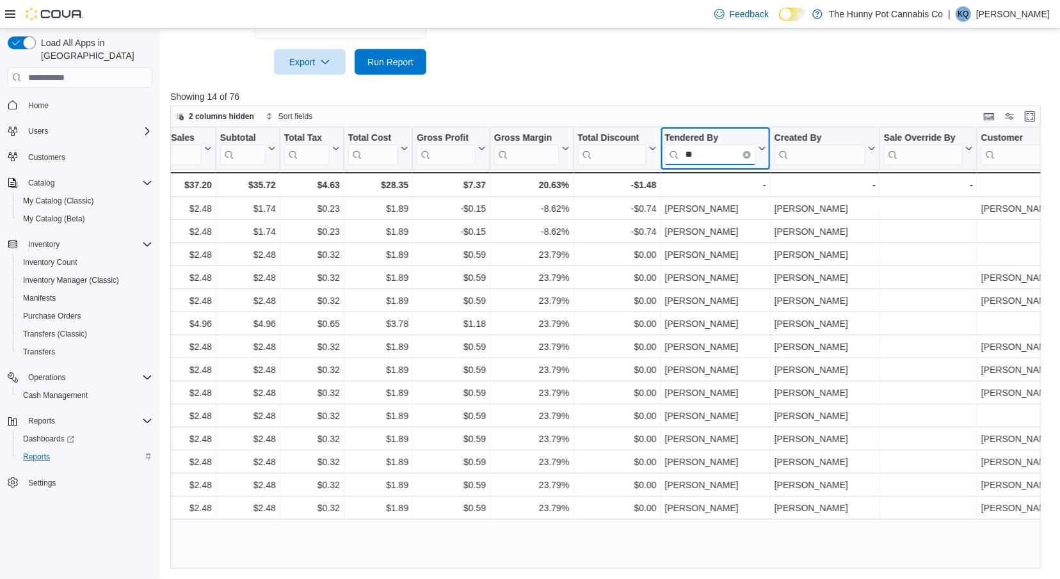
type input "*"
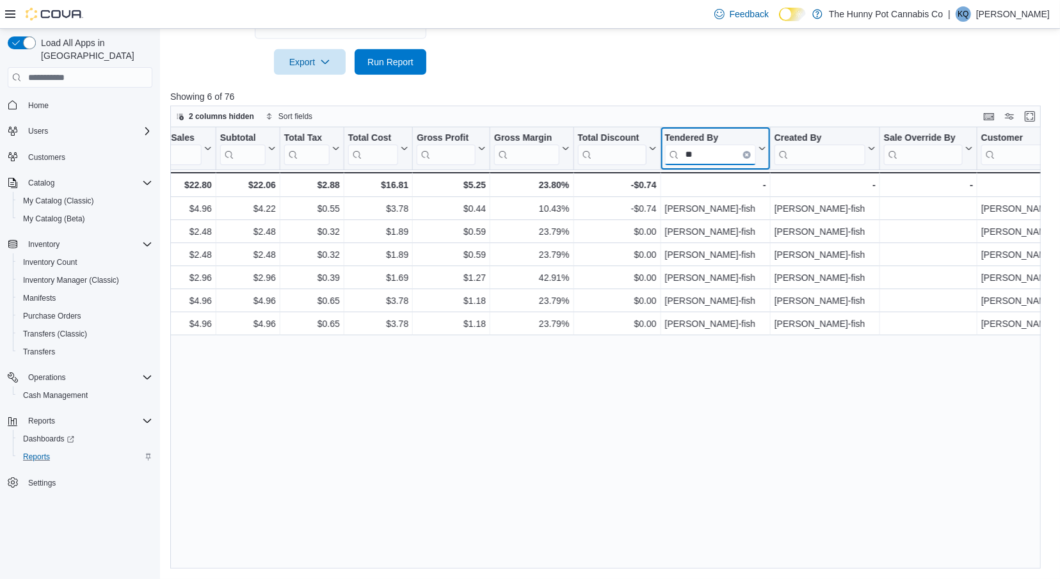
type input "*"
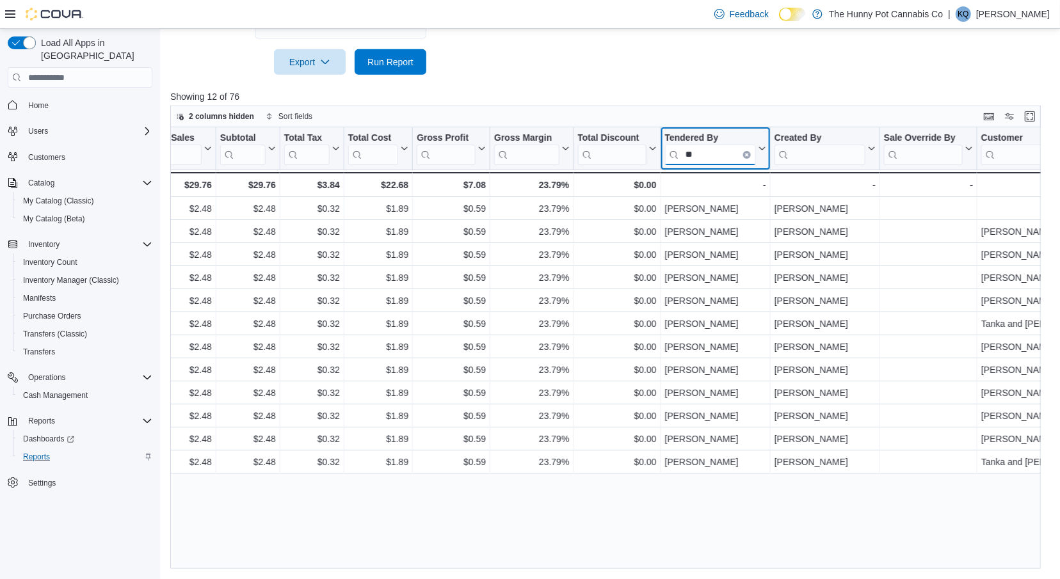
type input "*"
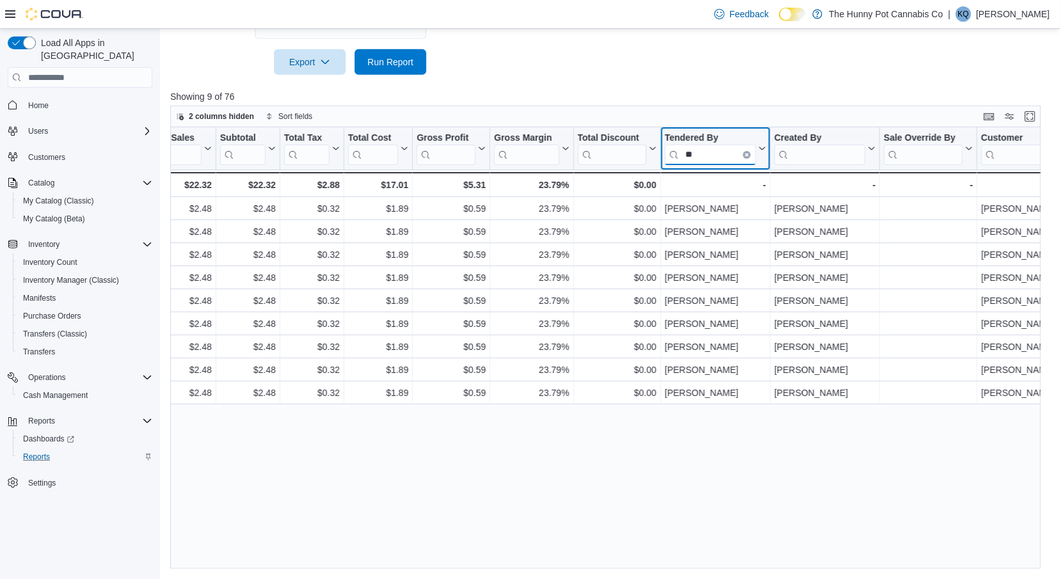
type input "*"
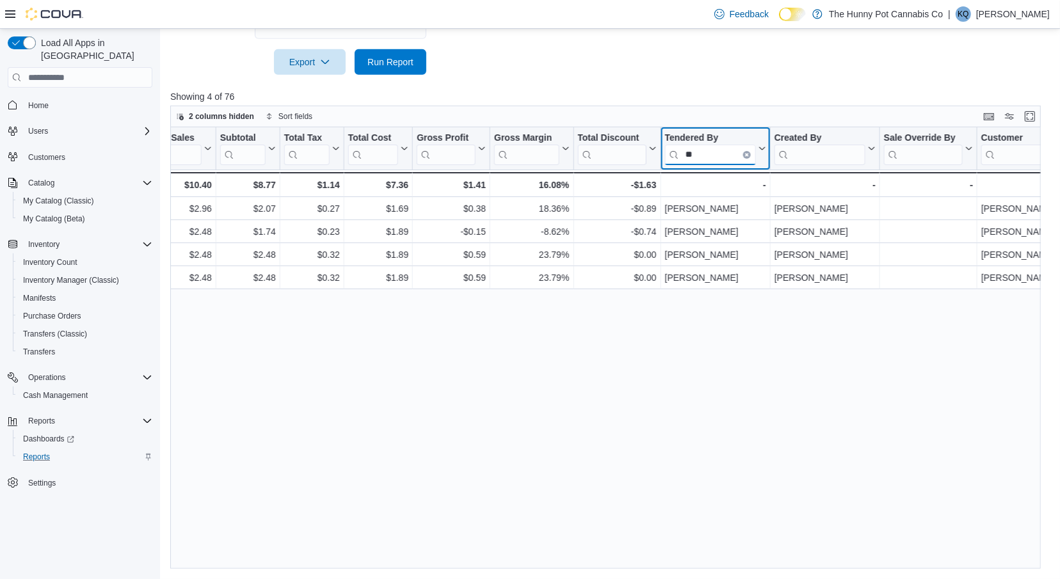
type input "*"
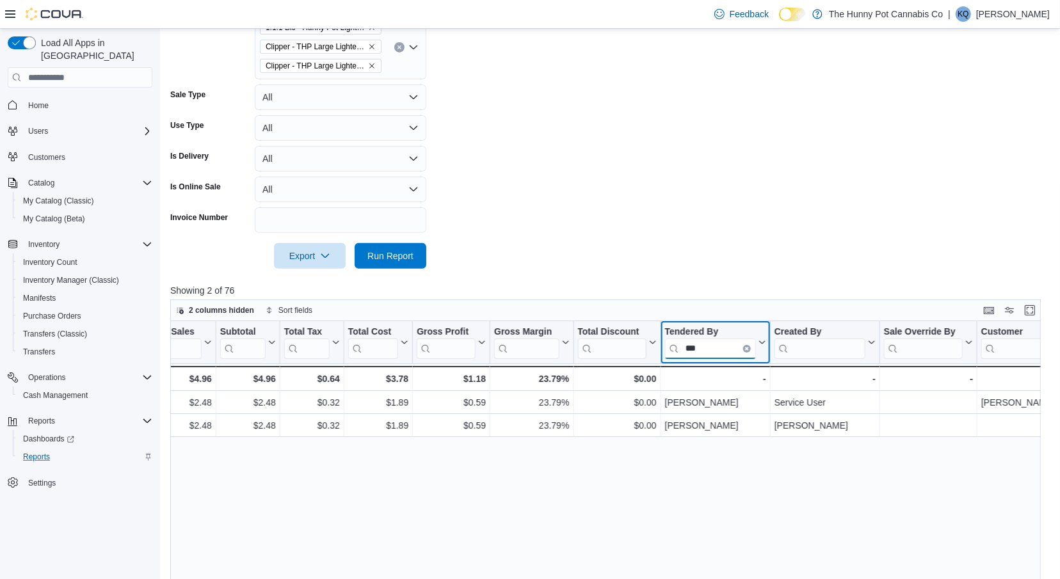
scroll to position [297, 0]
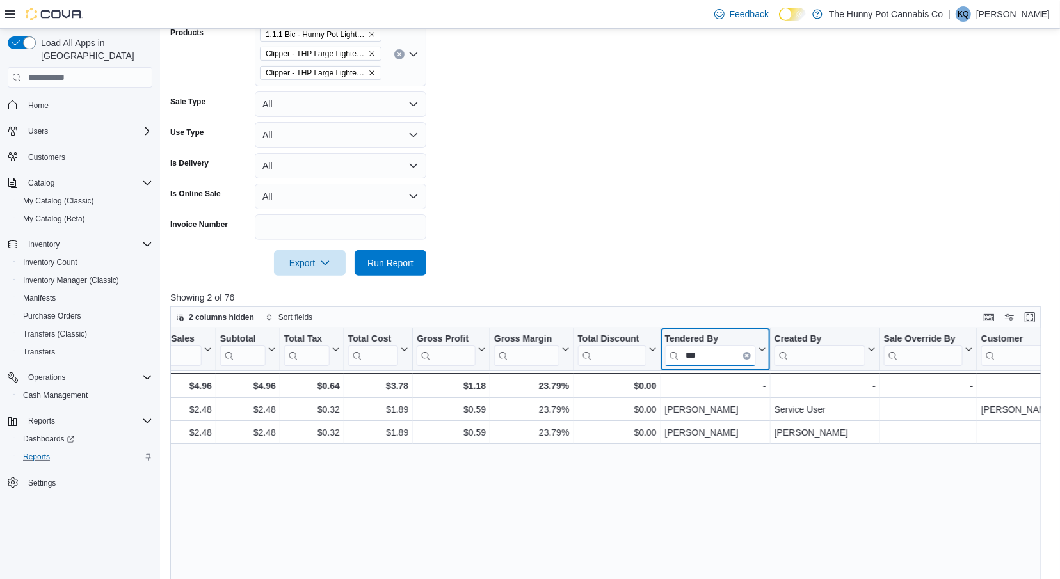
type input "***"
click at [400, 52] on icon "Clear input" at bounding box center [399, 54] width 5 height 5
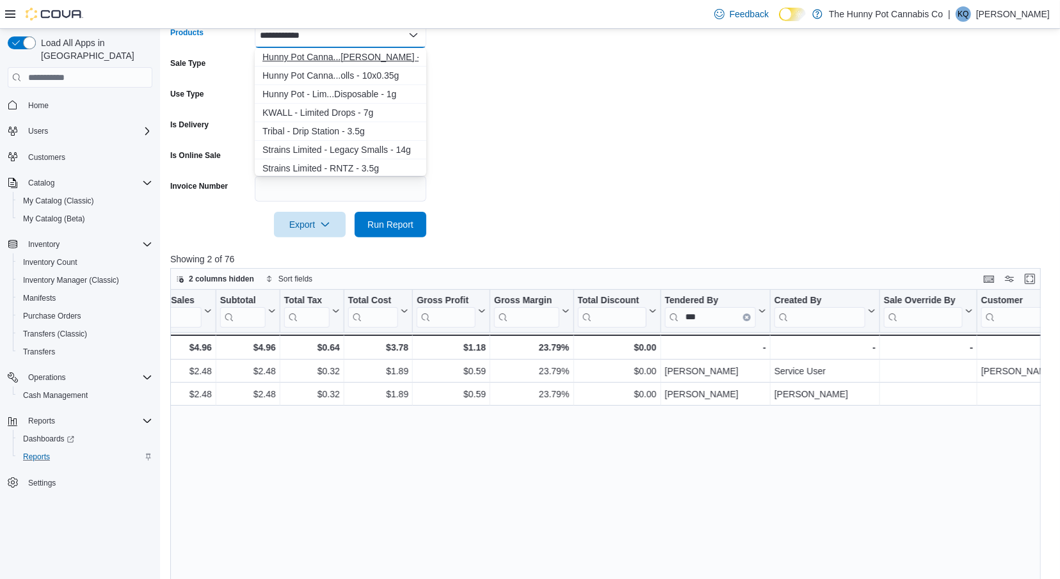
type input "**********"
click at [379, 60] on div "Hunny Pot Canna...ted Drip - 3.5g" at bounding box center [340, 57] width 156 height 13
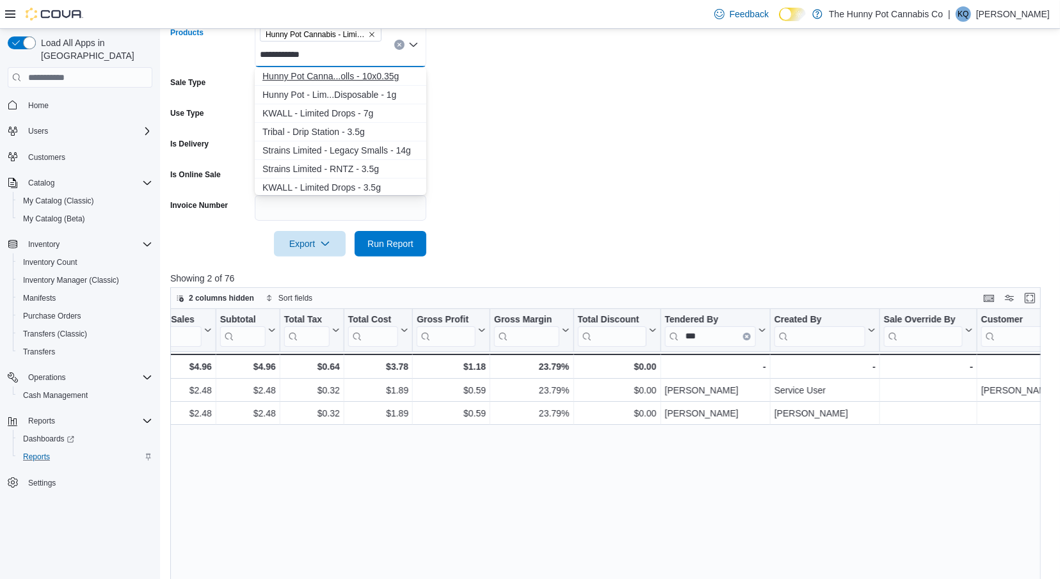
type input "**********"
click at [374, 78] on div "Hunny Pot Canna...olls - 10x0.35g" at bounding box center [340, 76] width 156 height 13
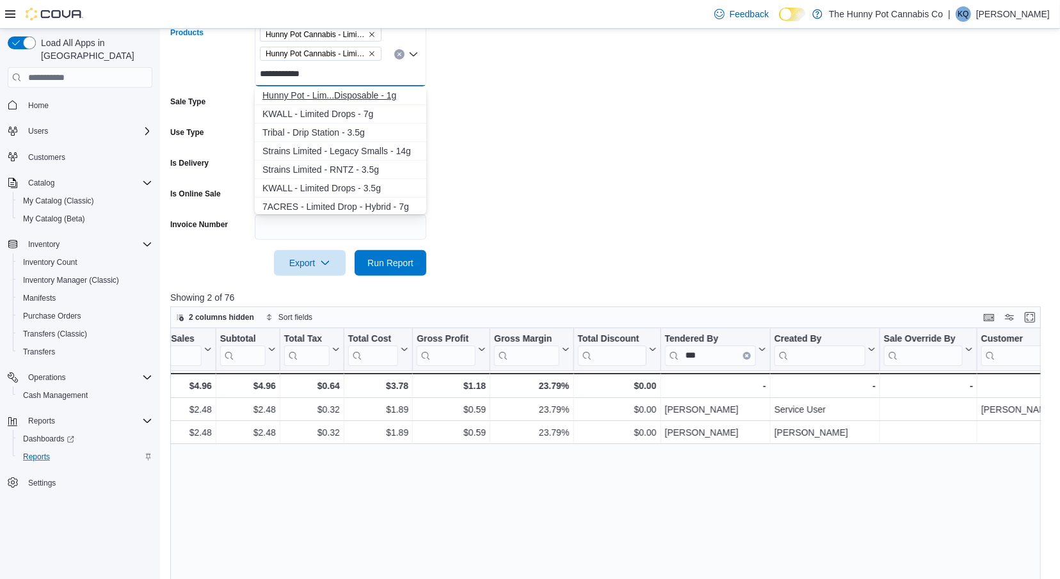
type input "**********"
click at [374, 102] on button "Hunny Pot - Lim...Disposable - 1g" at bounding box center [340, 95] width 171 height 19
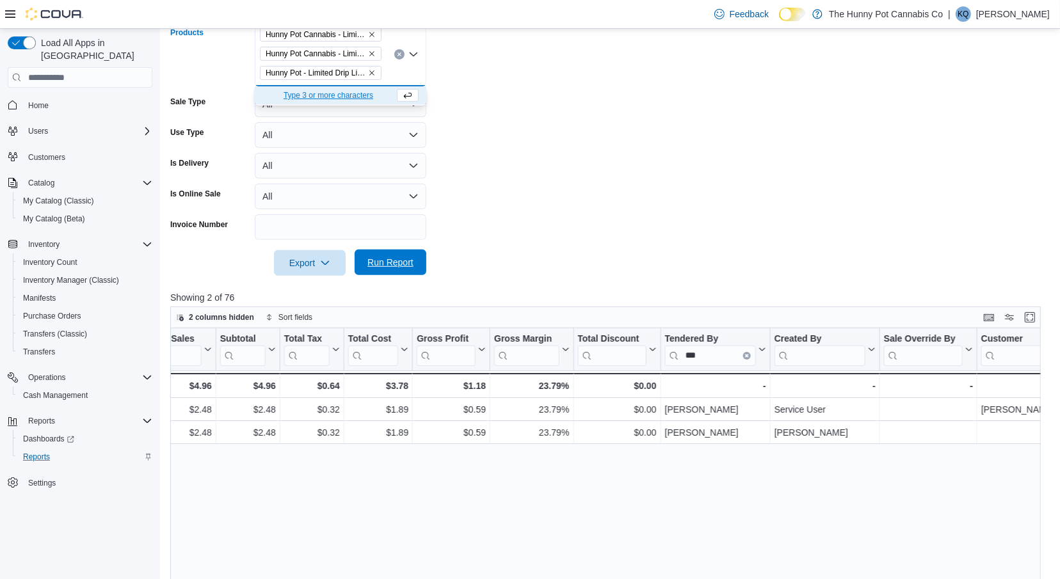
click at [380, 257] on span "Run Report" at bounding box center [390, 262] width 46 height 13
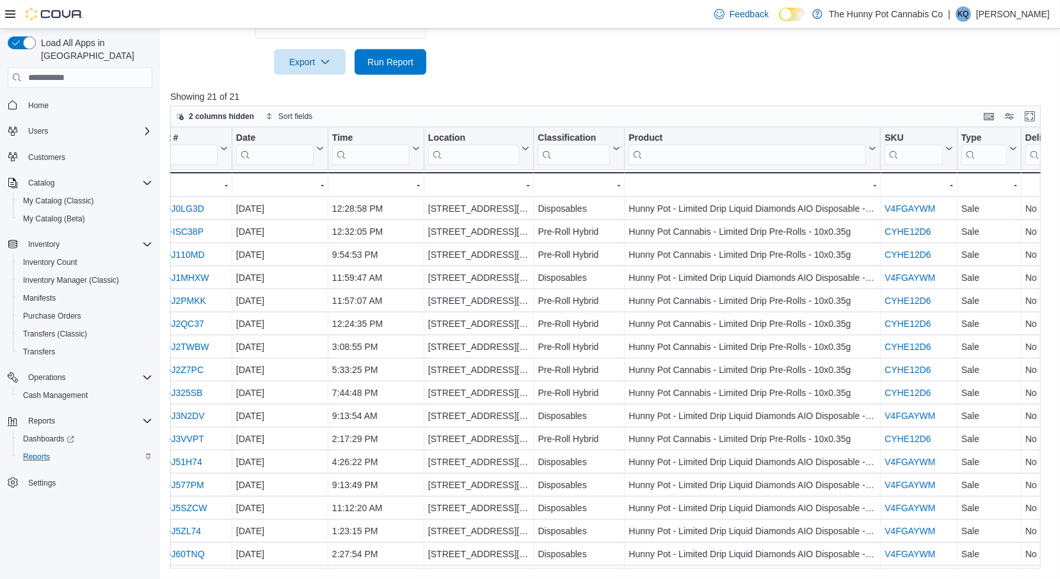
scroll to position [0, 214]
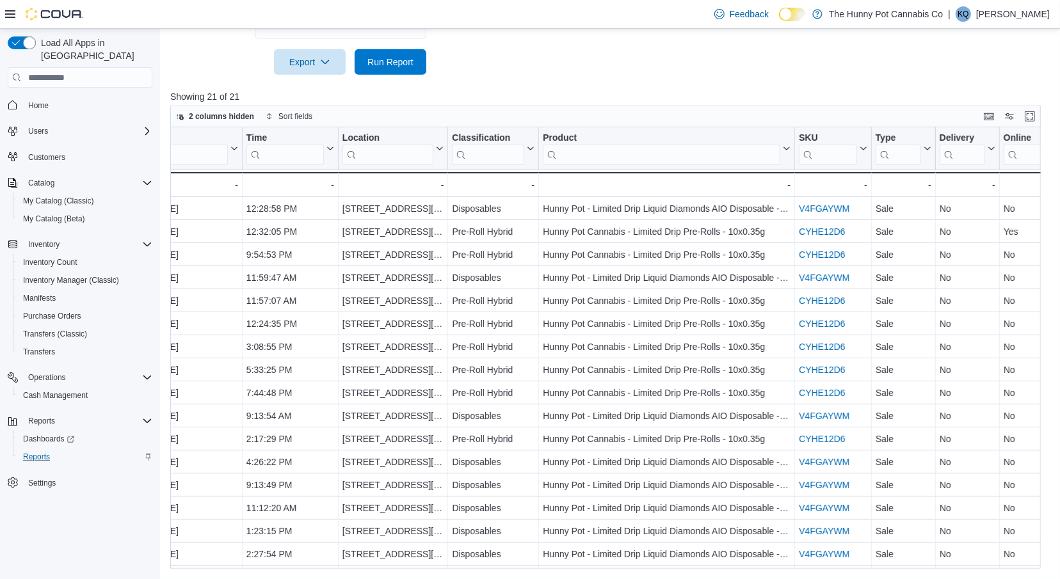
click at [682, 154] on input "search" at bounding box center [661, 155] width 237 height 20
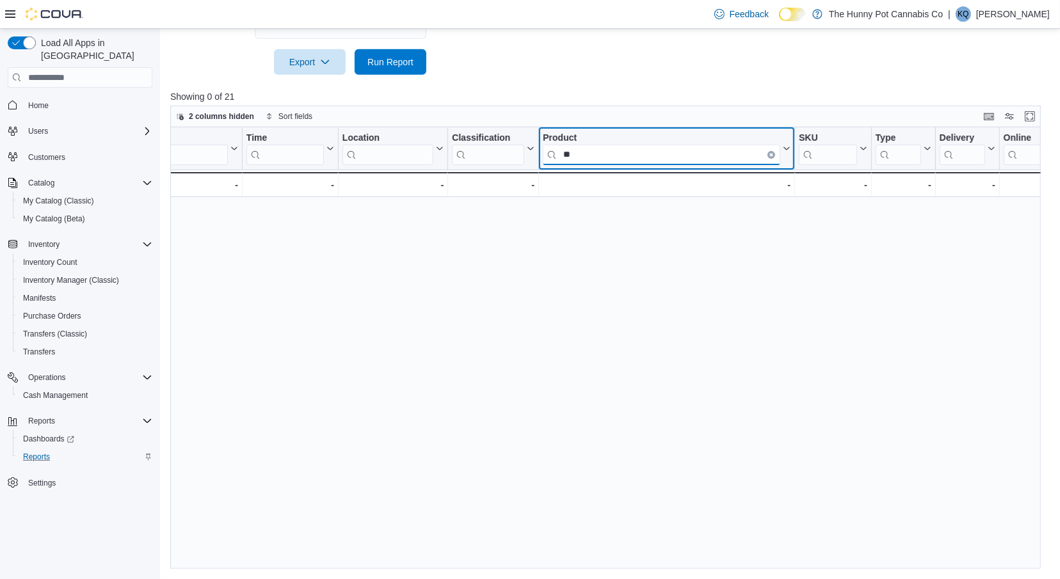
type input "*"
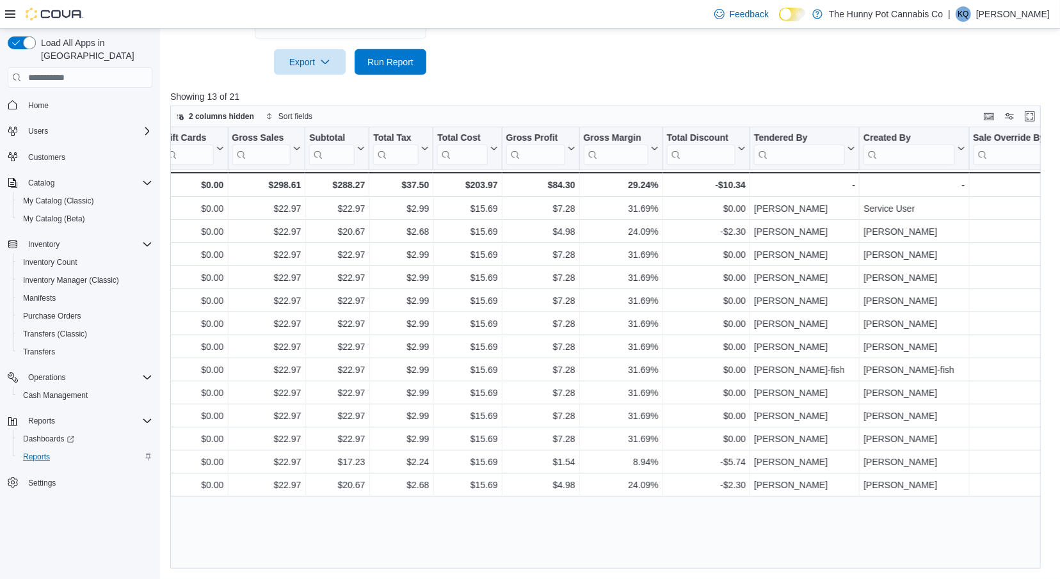
type input "****"
click at [792, 158] on div "Invoice # Click to view column header actions Receipt # Click to view column he…" at bounding box center [245, 162] width 2386 height 70
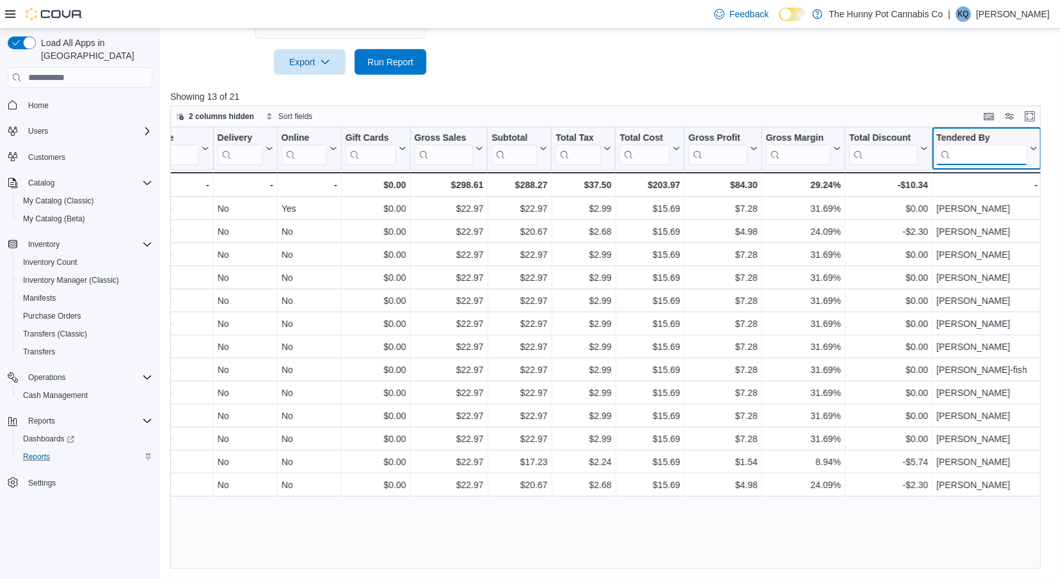
click at [964, 148] on input "search" at bounding box center [981, 155] width 91 height 20
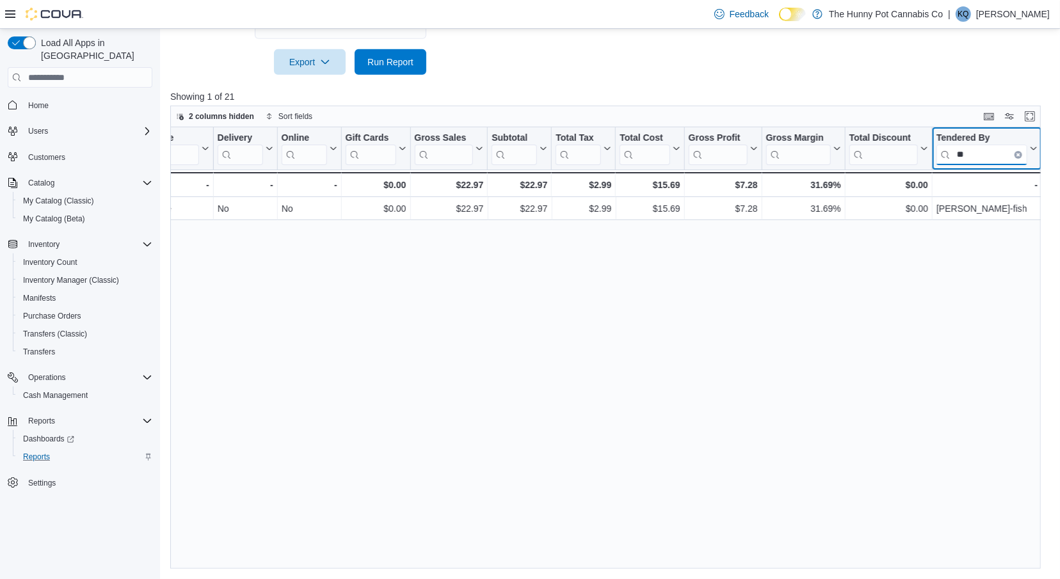
type input "*"
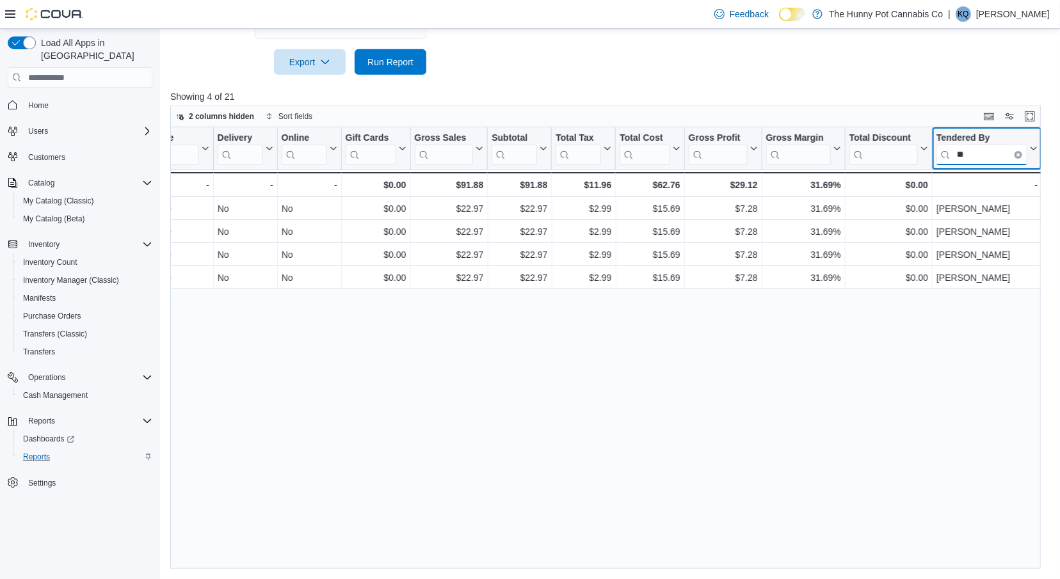
type input "*"
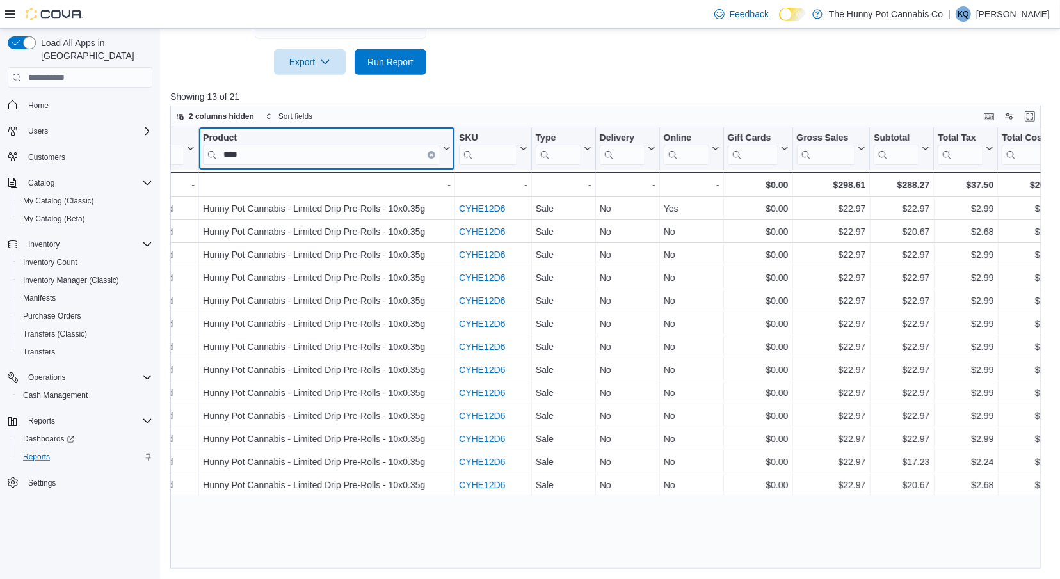
click at [275, 152] on input "****" at bounding box center [321, 155] width 237 height 20
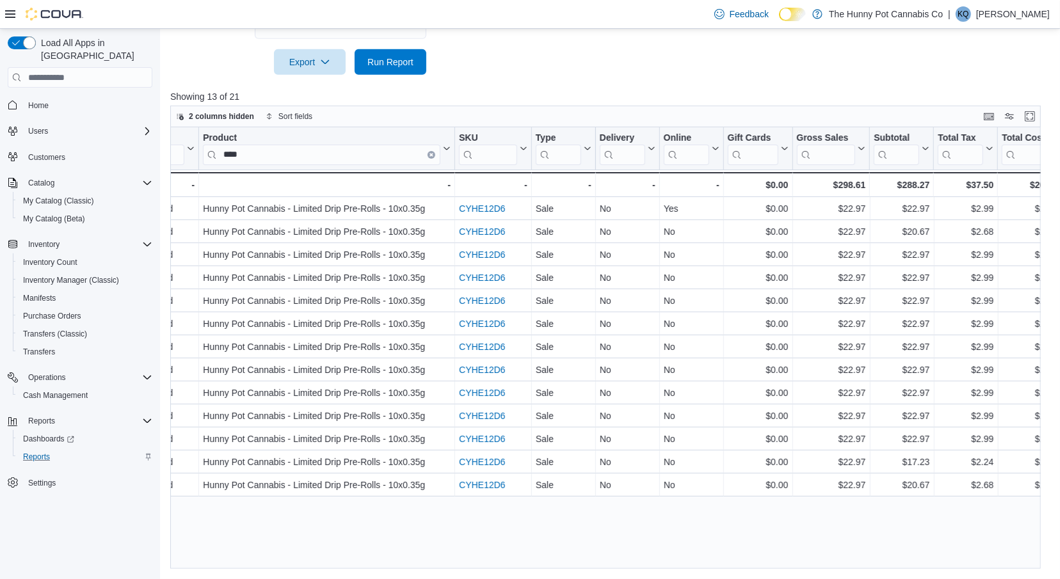
click at [275, 152] on div "Invoice # Click to view column header actions Receipt # Click to view column he…" at bounding box center [605, 348] width 871 height 442
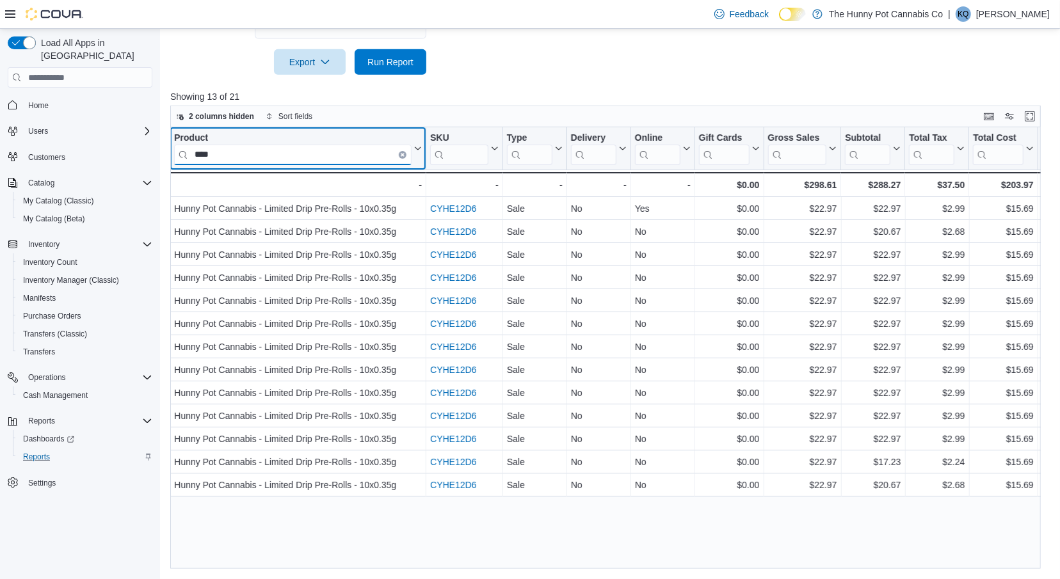
click at [262, 155] on input "****" at bounding box center [292, 155] width 237 height 20
type input "*"
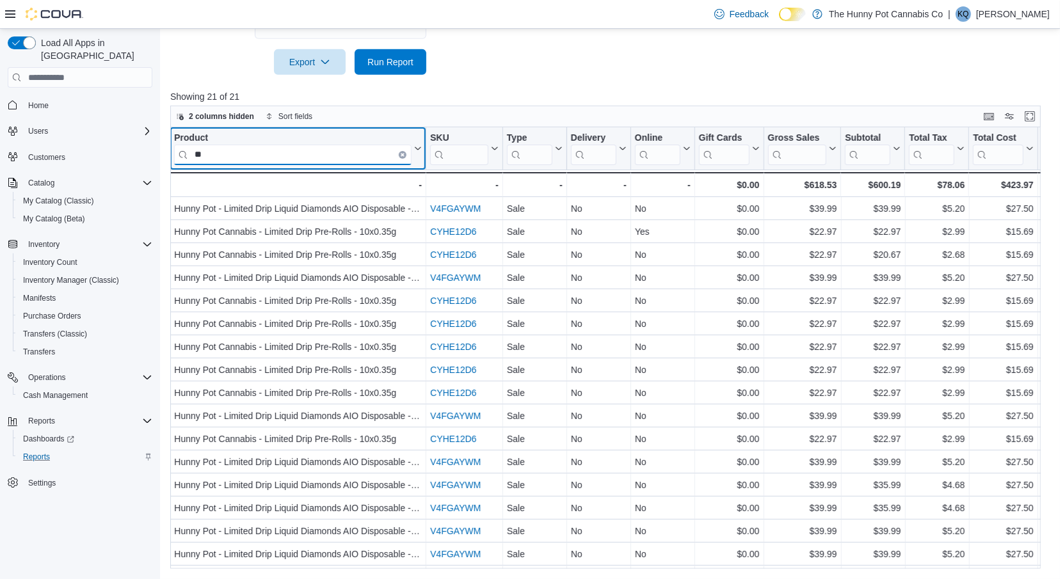
type input "*"
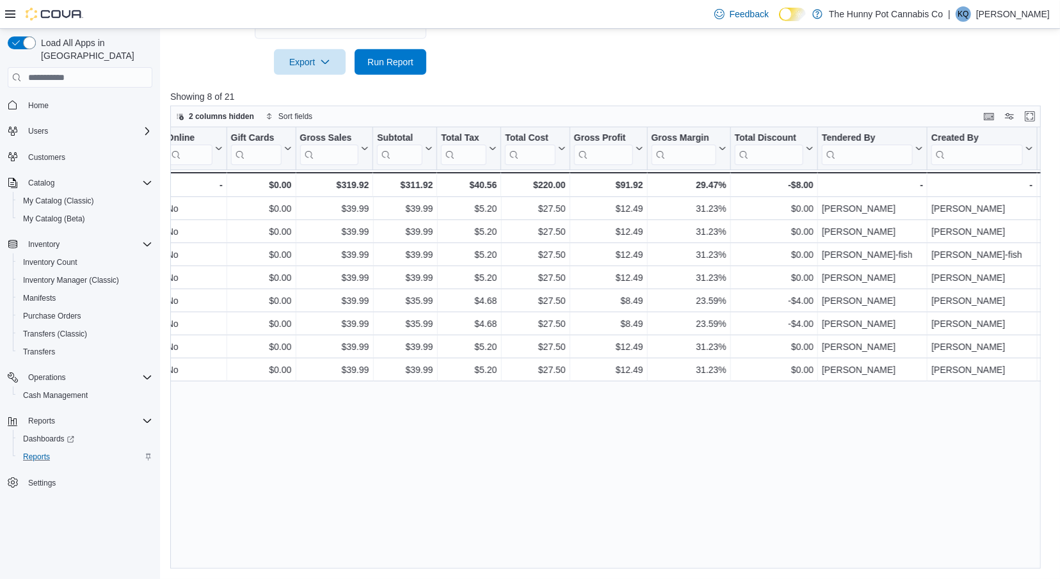
scroll to position [0, 1202]
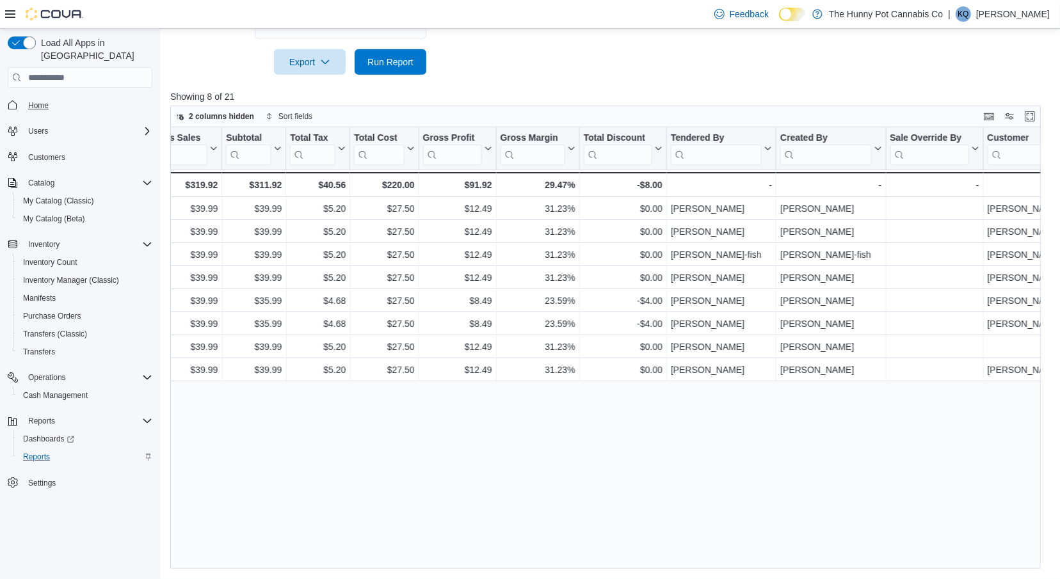
type input "****"
click at [38, 100] on span "Home" at bounding box center [38, 105] width 20 height 10
